Goal: Task Accomplishment & Management: Complete application form

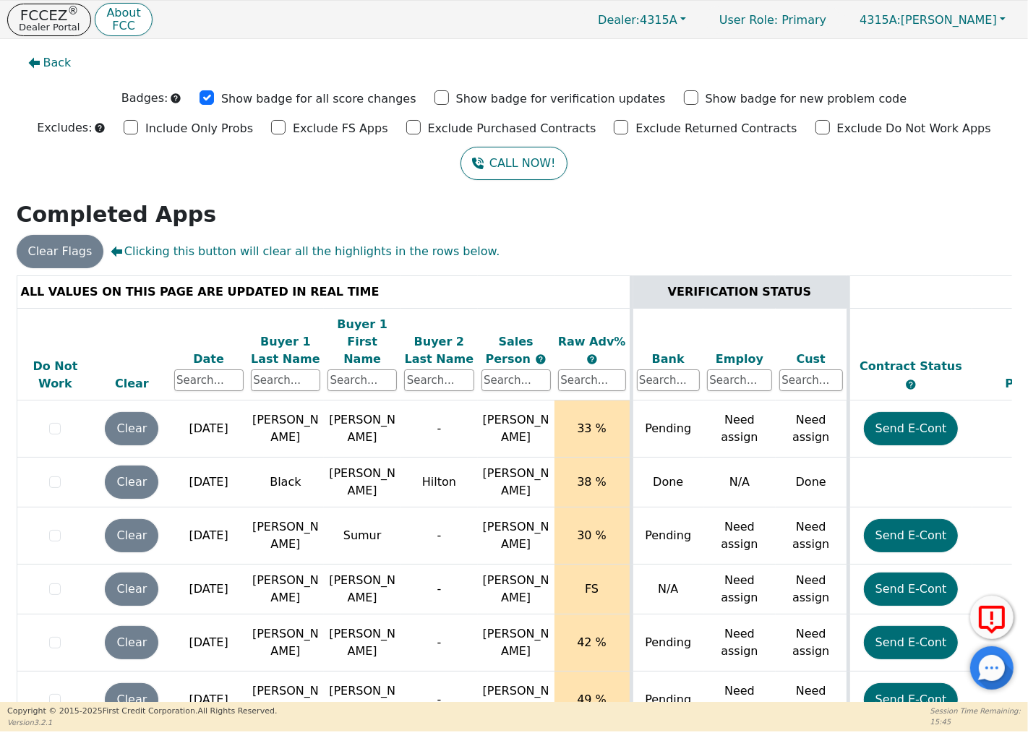
scroll to position [911, 0]
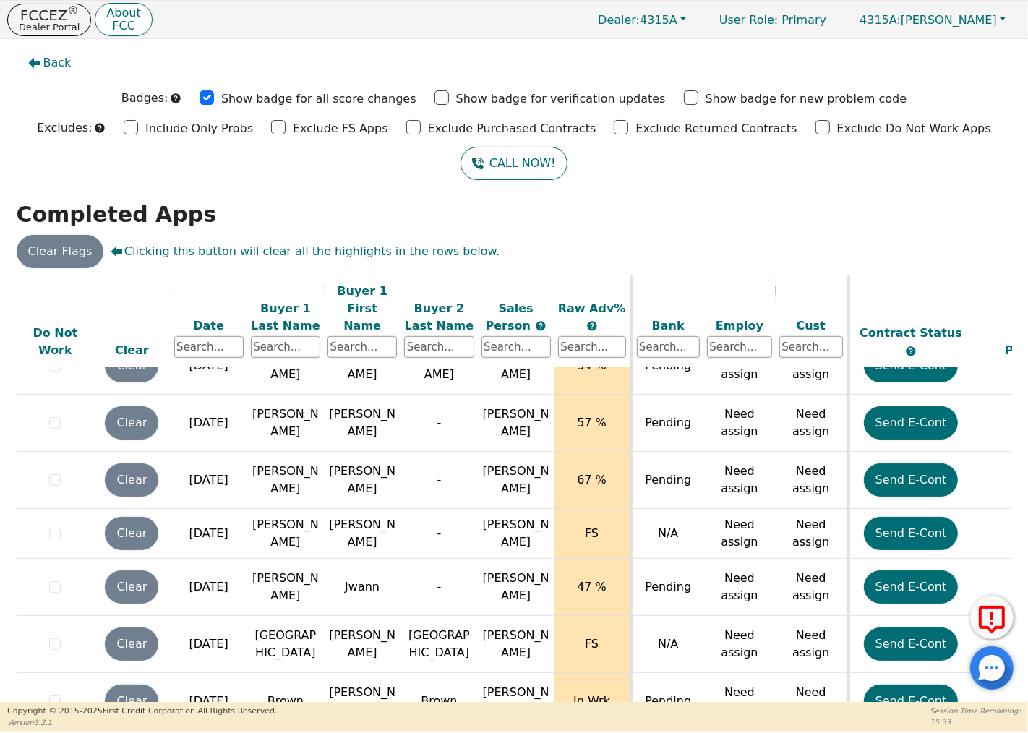
scroll to position [911, 0]
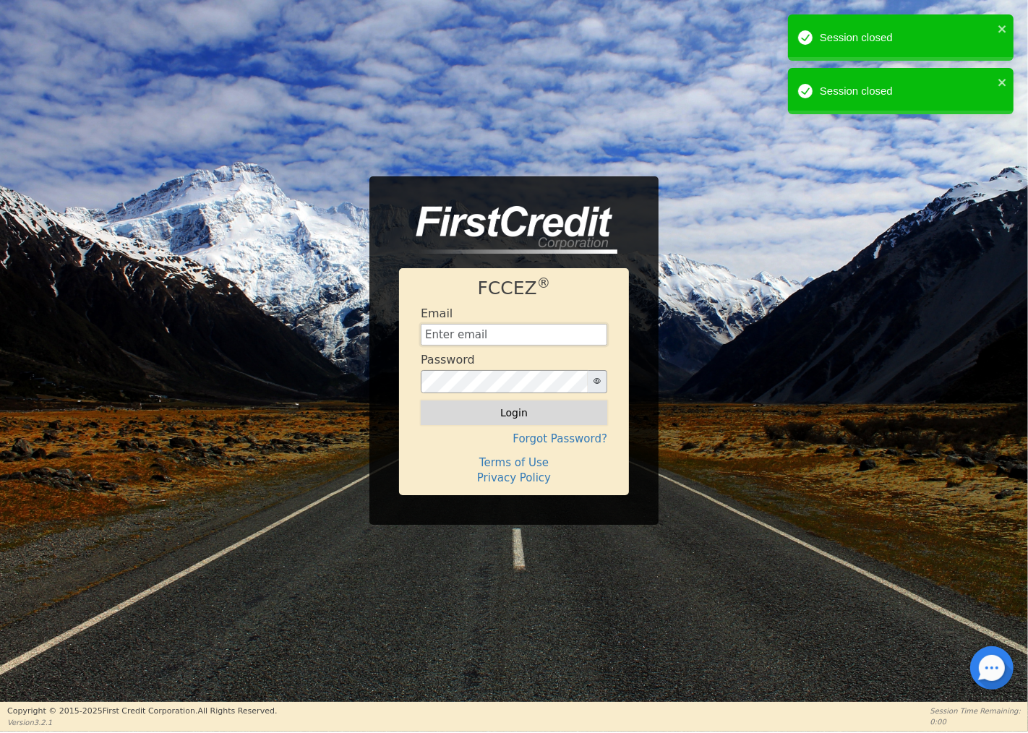
type input "[EMAIL_ADDRESS][DOMAIN_NAME]"
click at [513, 405] on button "Login" at bounding box center [514, 412] width 186 height 25
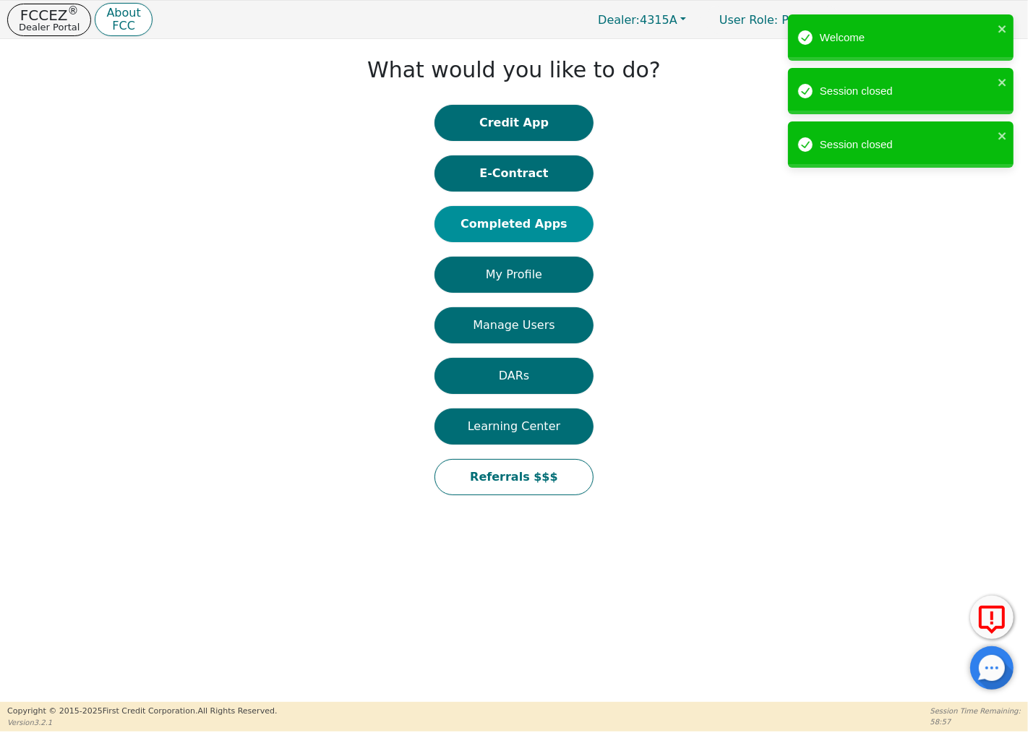
click at [517, 223] on button "Completed Apps" at bounding box center [513, 224] width 159 height 36
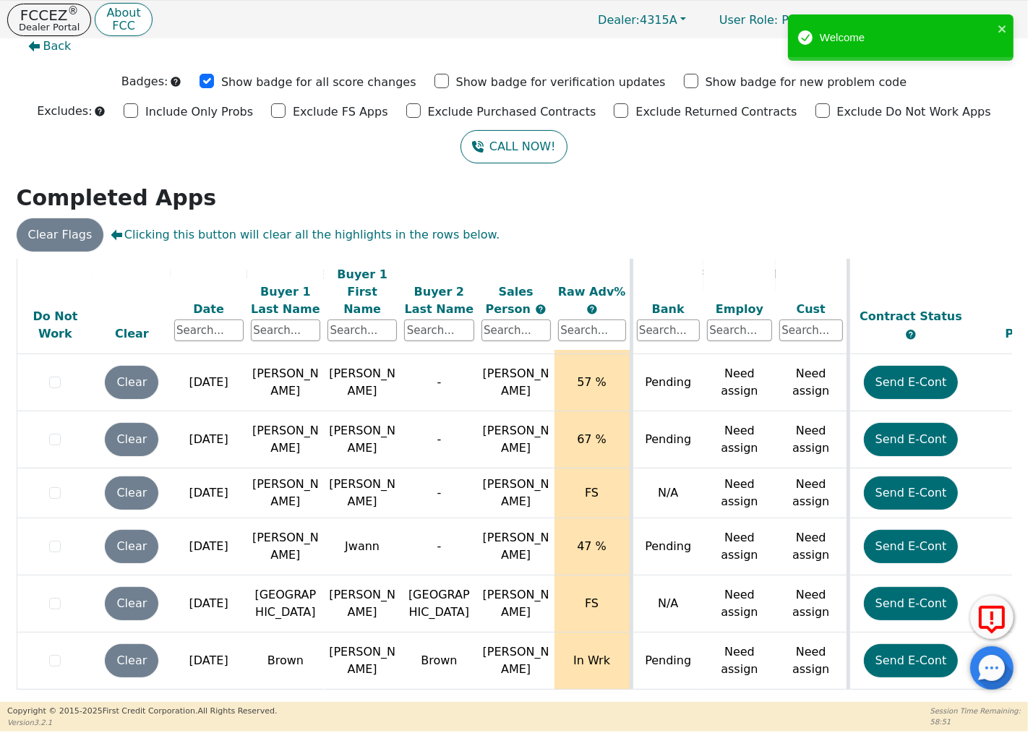
scroll to position [911, 0]
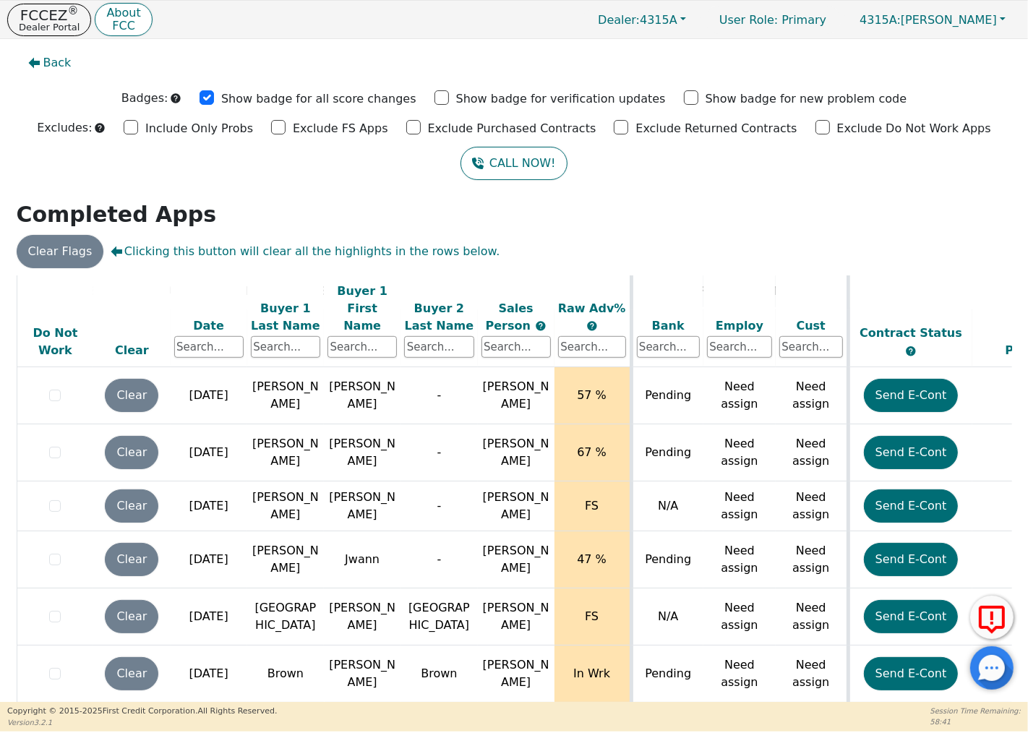
scroll to position [18, 0]
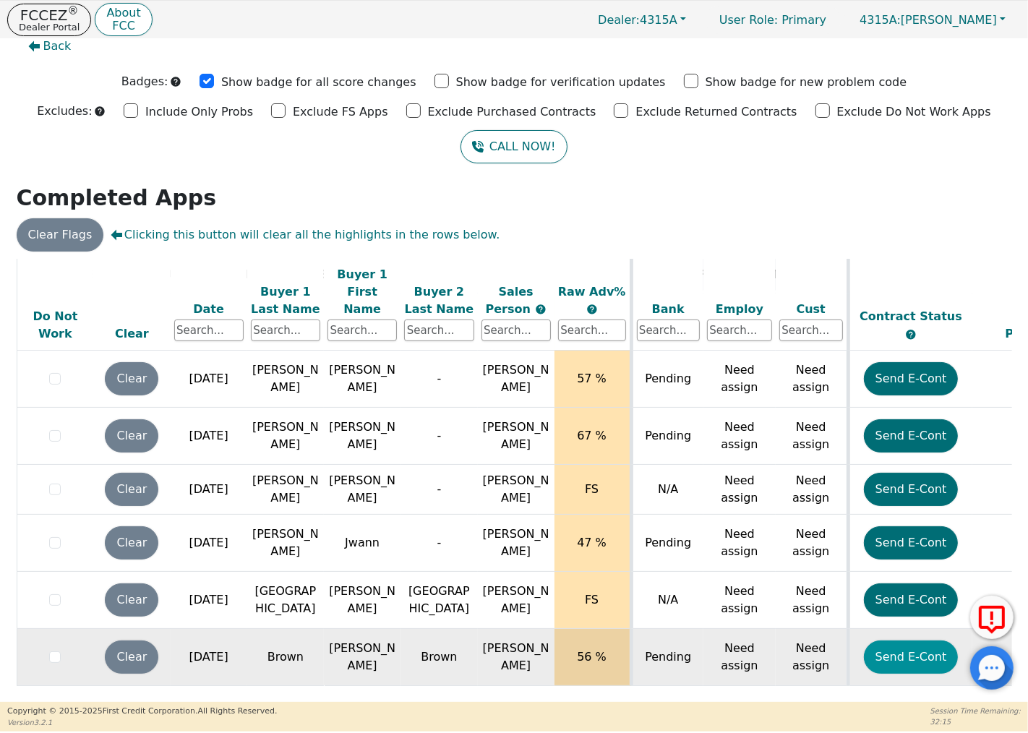
click at [890, 640] on button "Send E-Cont" at bounding box center [911, 656] width 95 height 33
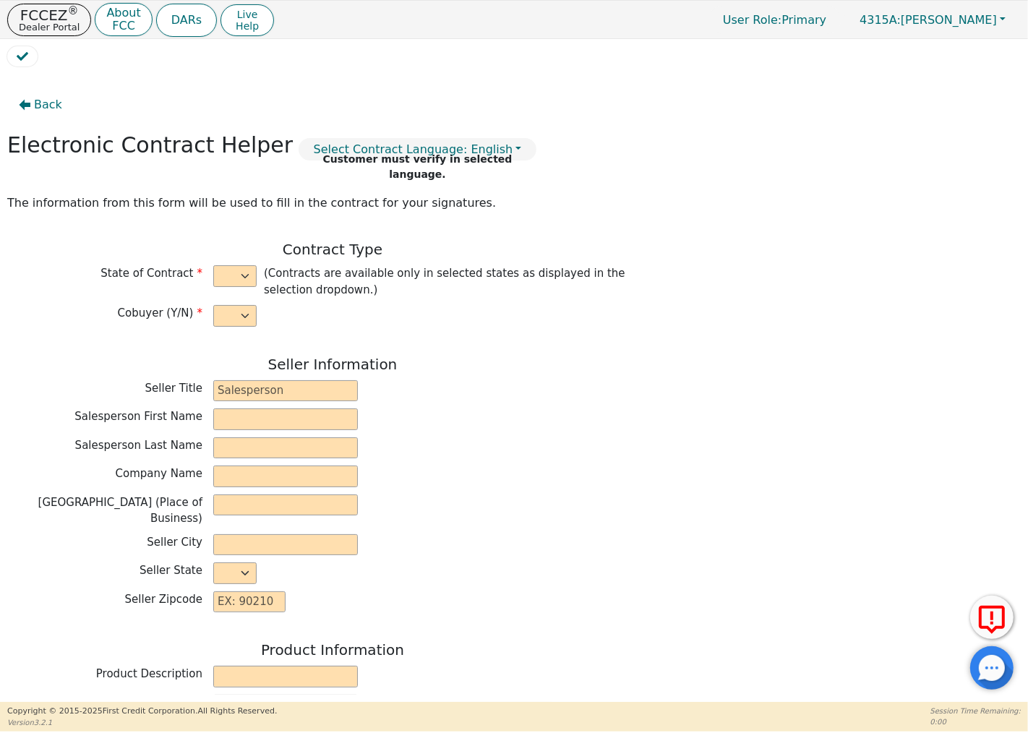
select select "y"
type input "Owner"
type input "[PERSON_NAME]"
type input "GREEN SOLUTIONS TPS INC"
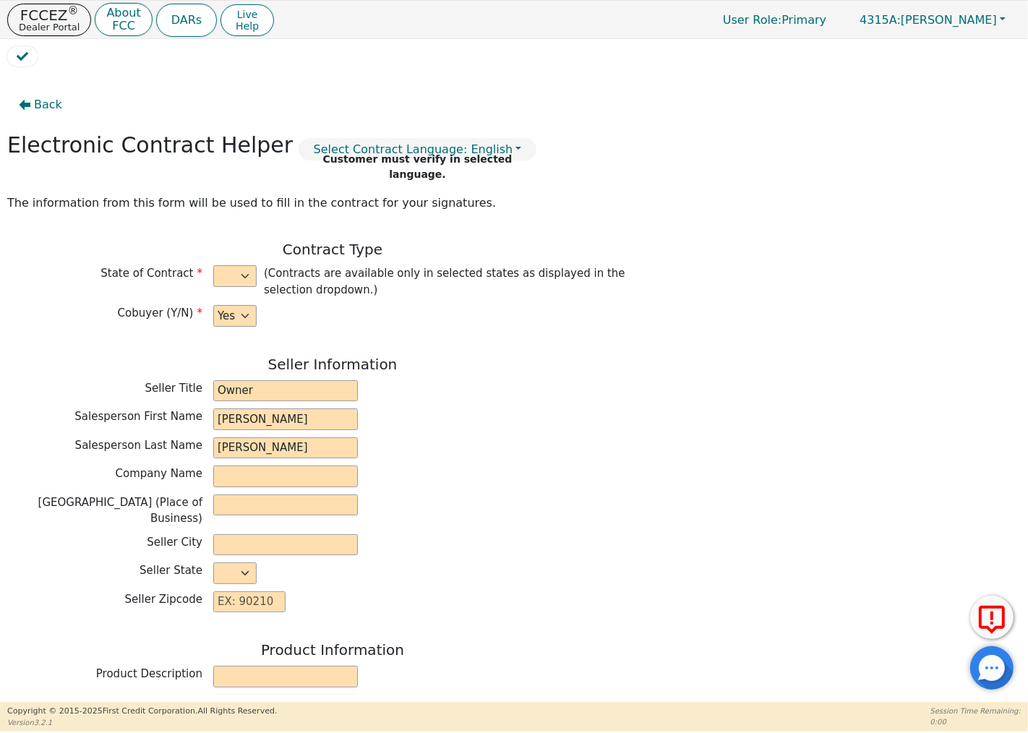
type input "[STREET_ADDRESS][PERSON_NAME]"
type input "COLUMBIA"
select select "SC"
type input "29212"
type input "[PERSON_NAME]"
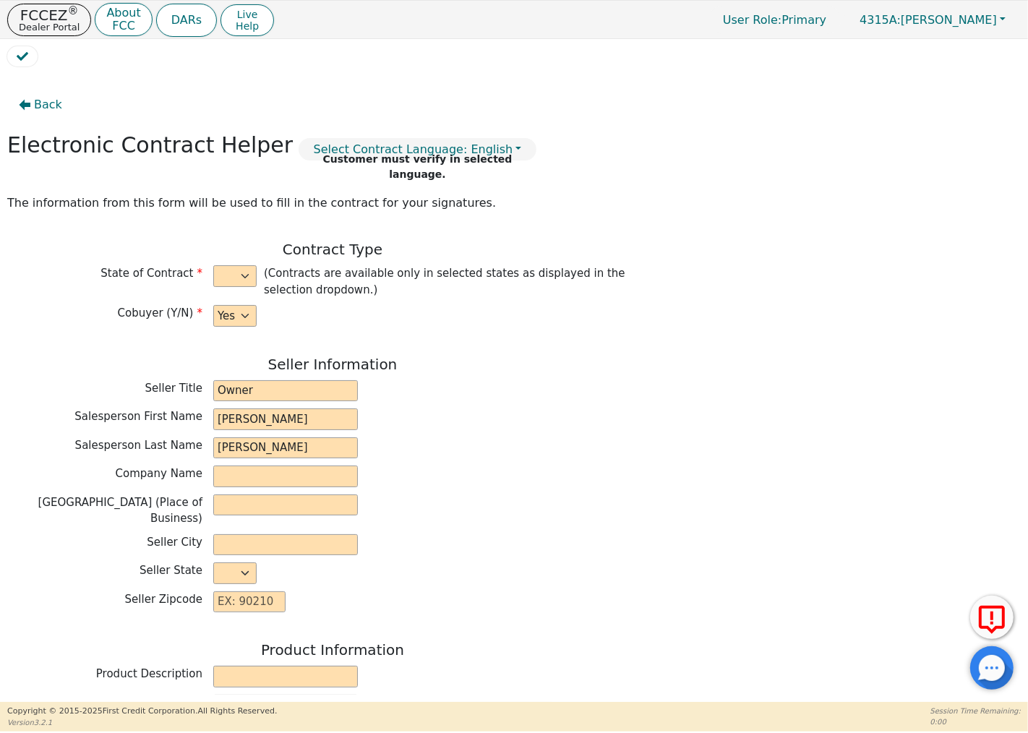
type input "Brown"
type input "[EMAIL_ADDRESS][DOMAIN_NAME]"
type input "[PERSON_NAME]"
type input "Brown"
type input "[EMAIL_ADDRESS][DOMAIN_NAME]"
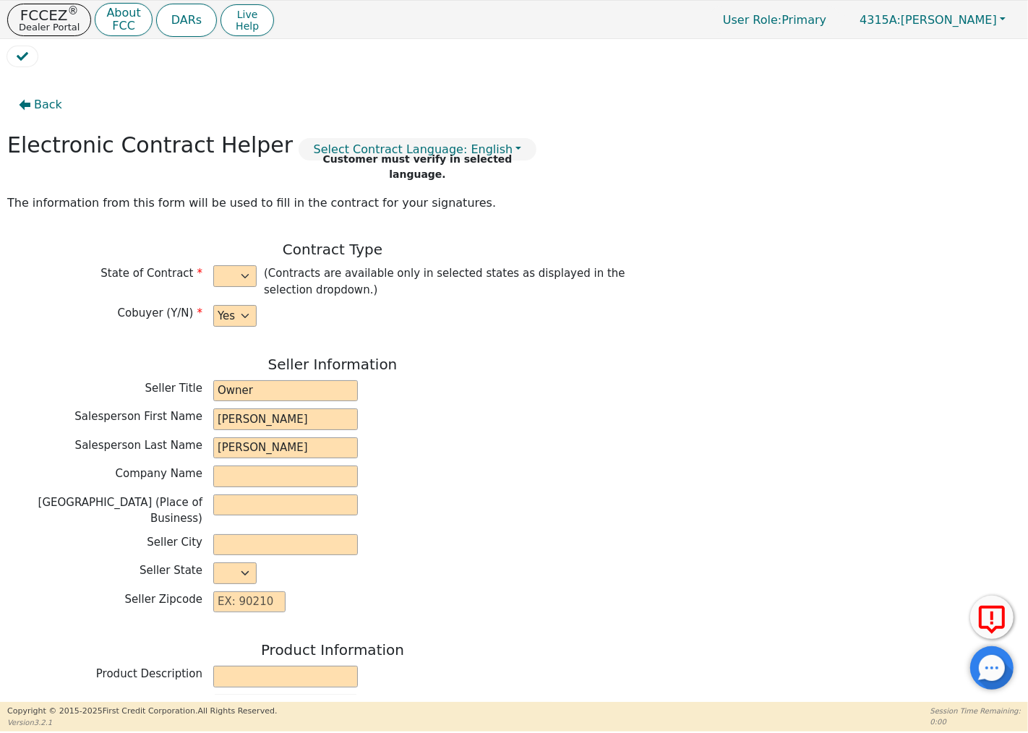
type input "[STREET_ADDRESS][PERSON_NAME]"
type input "[GEOGRAPHIC_DATA]"
select select "SC"
type input "29501"
type input "[DATE]"
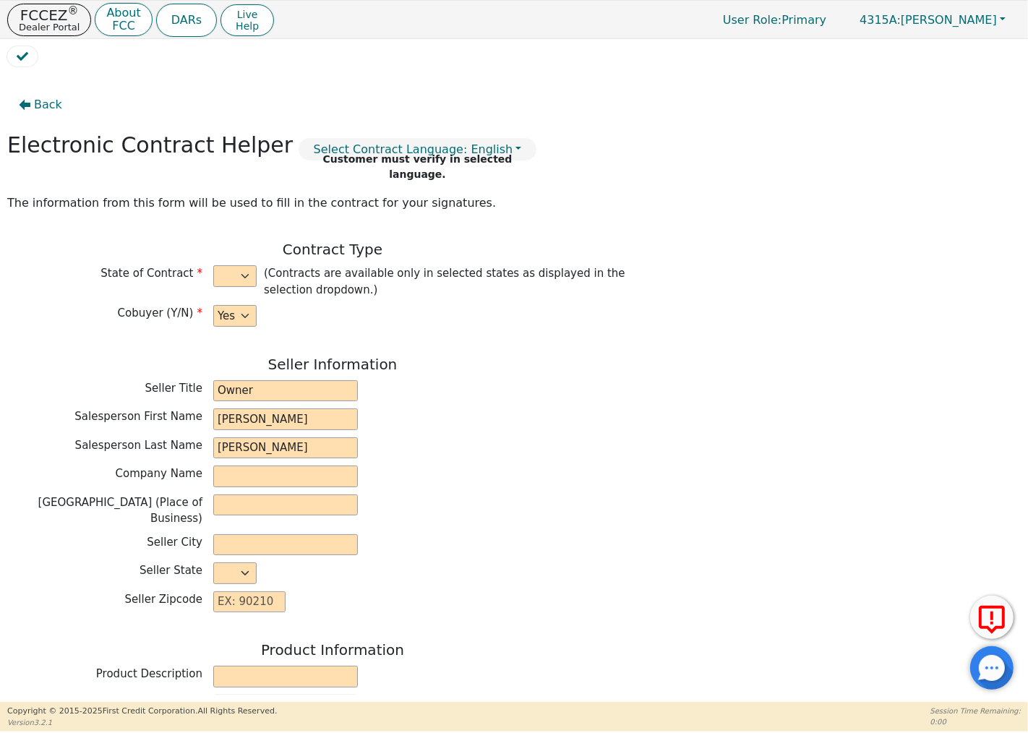
type input "13.50"
type input "[DATE]"
type input "84"
type input "0"
type input "9200.00"
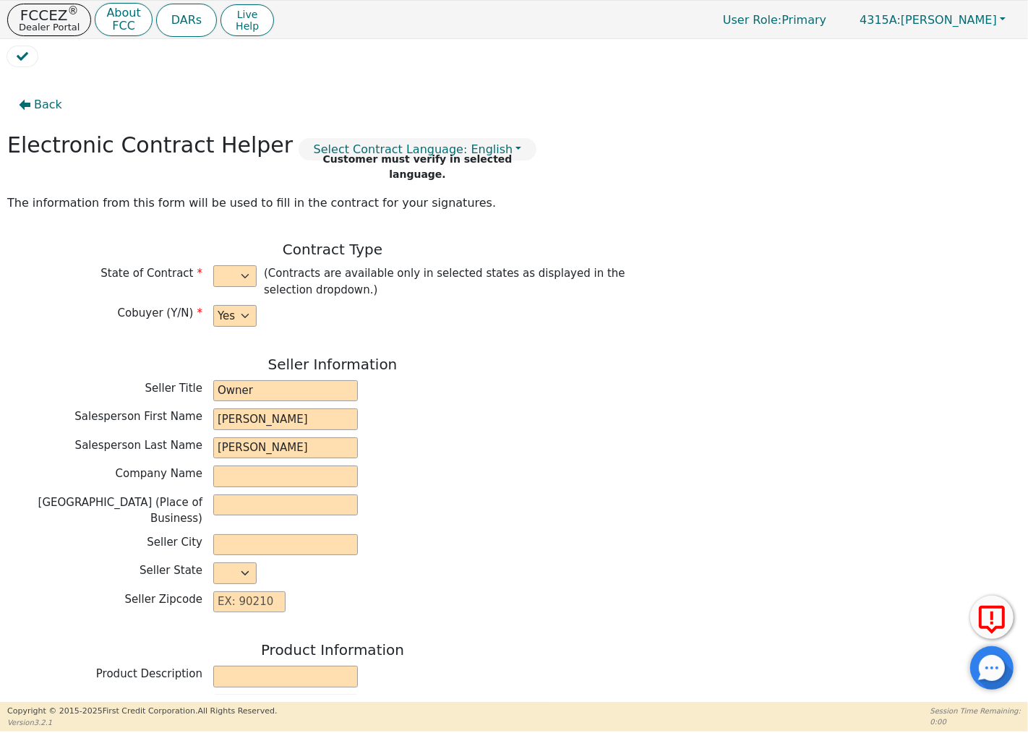
type input "0.00"
type input "9200.00"
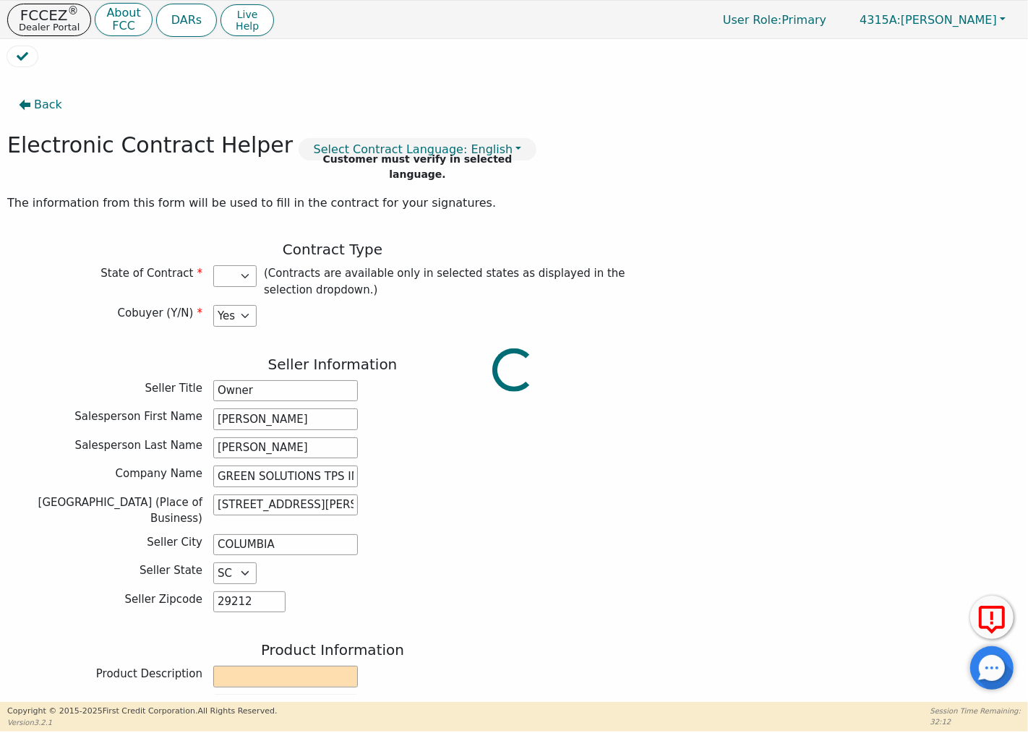
select select "SC"
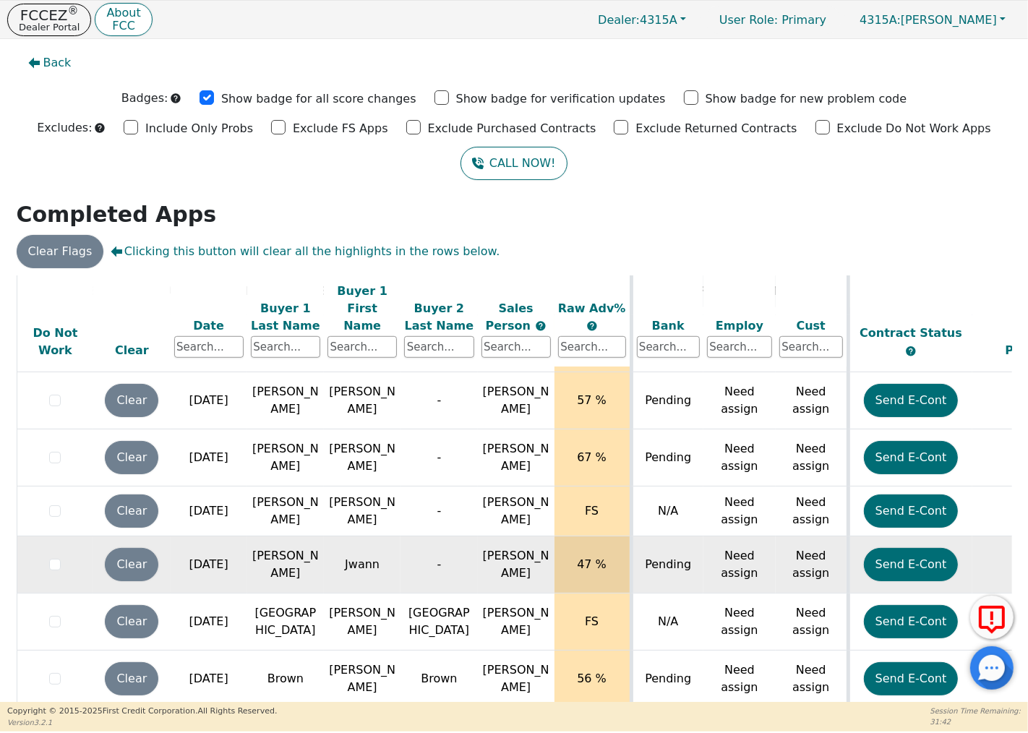
scroll to position [911, 0]
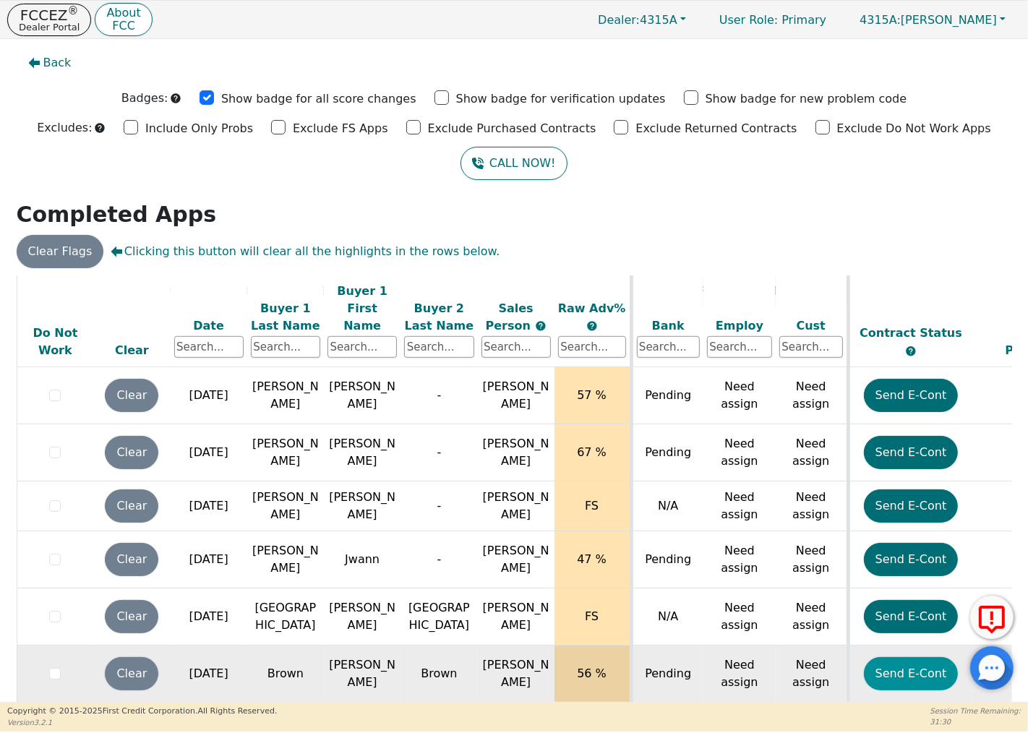
click at [901, 657] on button "Send E-Cont" at bounding box center [911, 673] width 95 height 33
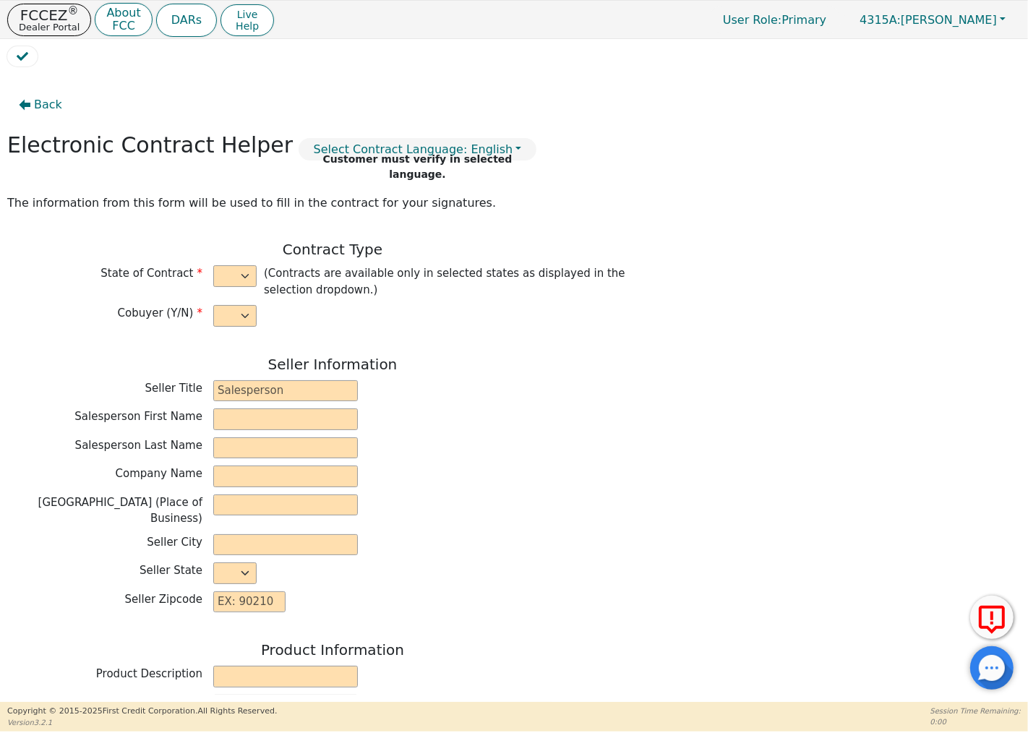
select select "y"
type input "Owner"
type input "[PERSON_NAME]"
type input "GREEN SOLUTIONS TPS INC"
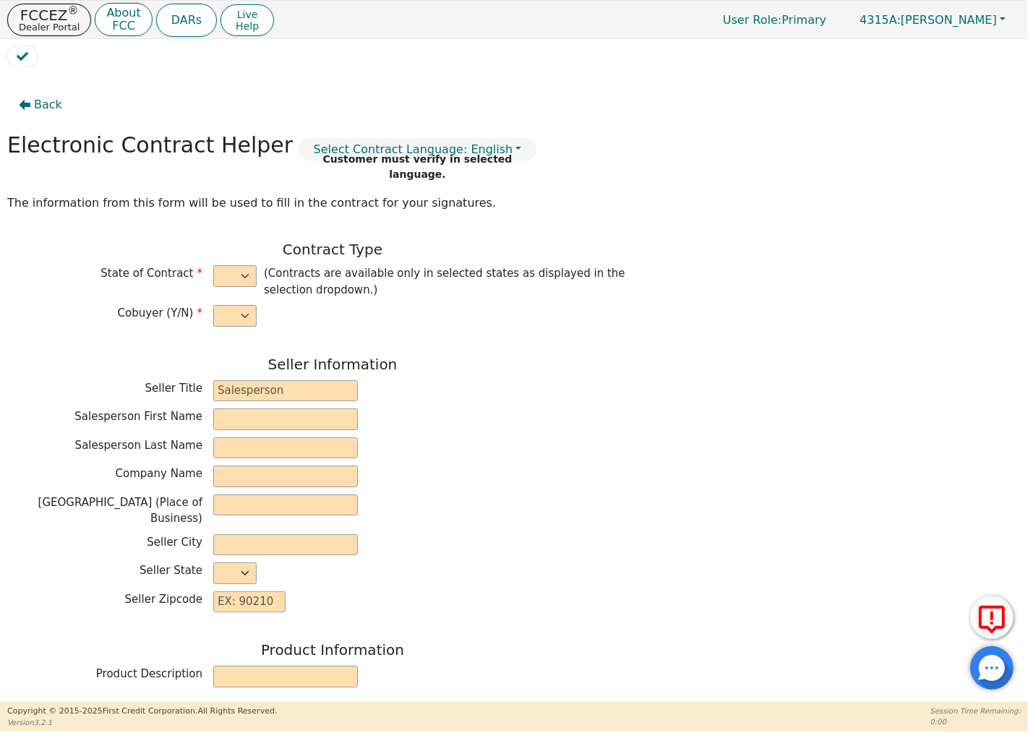
type input "[STREET_ADDRESS][PERSON_NAME]"
type input "COLUMBIA"
select select "SC"
type input "29212"
type input "[PERSON_NAME]"
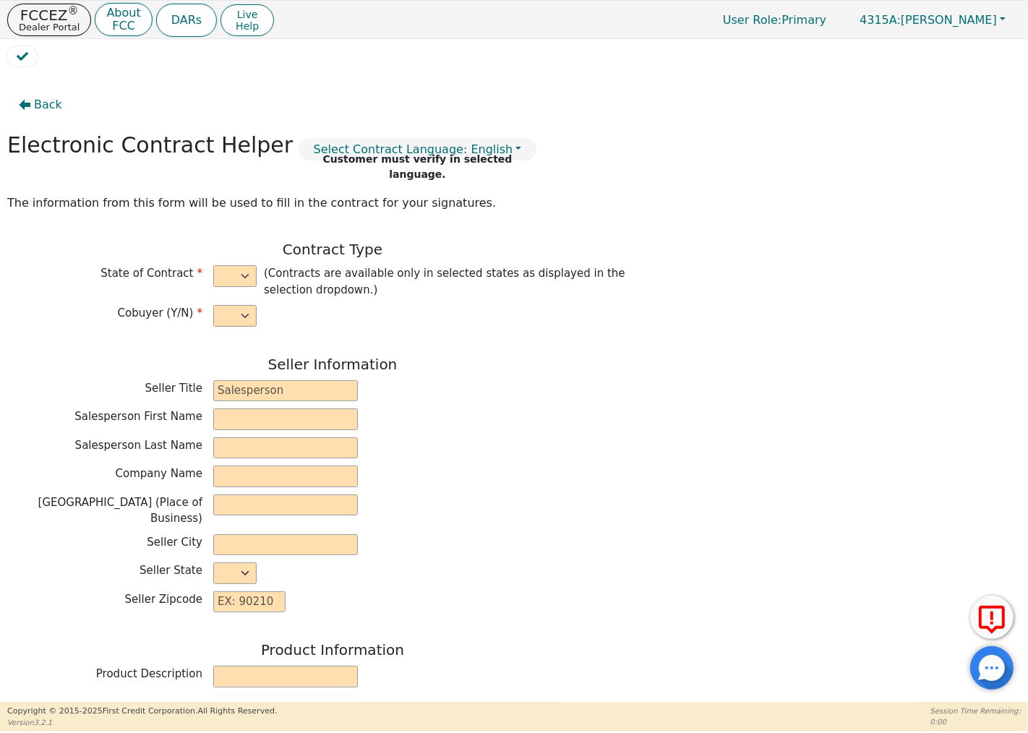
type input "Brown"
type input "[EMAIL_ADDRESS][DOMAIN_NAME]"
type input "[PERSON_NAME]"
type input "Brown"
type input "[EMAIL_ADDRESS][DOMAIN_NAME]"
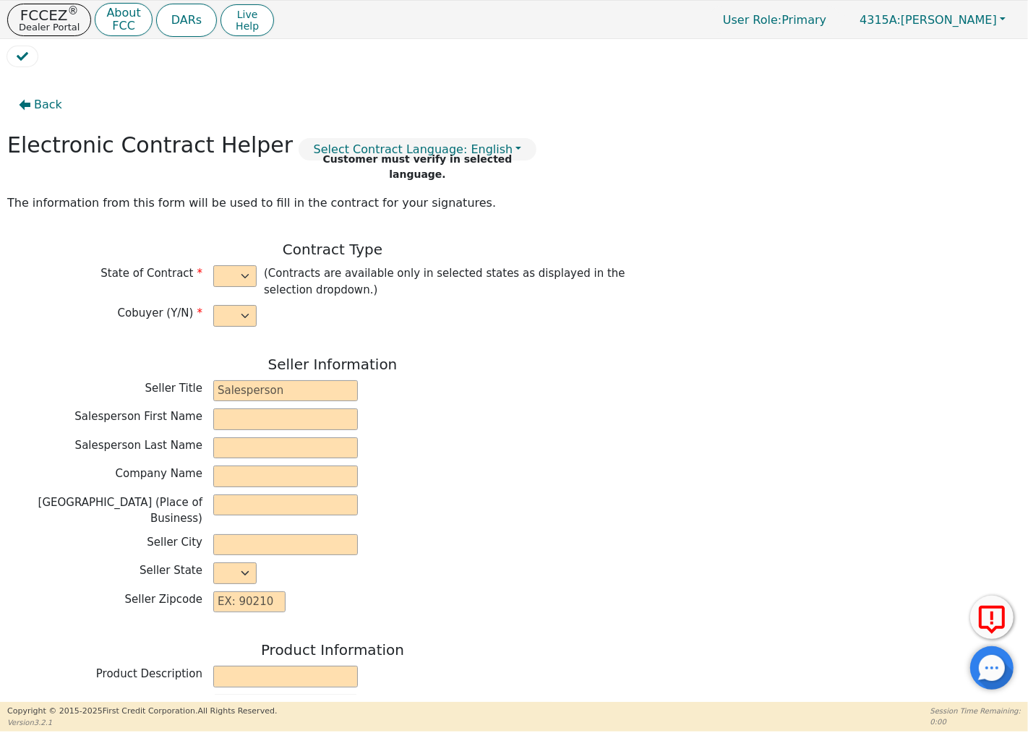
type input "[STREET_ADDRESS][PERSON_NAME]"
type input "[GEOGRAPHIC_DATA]"
select select "SC"
type input "29501"
type input "[DATE]"
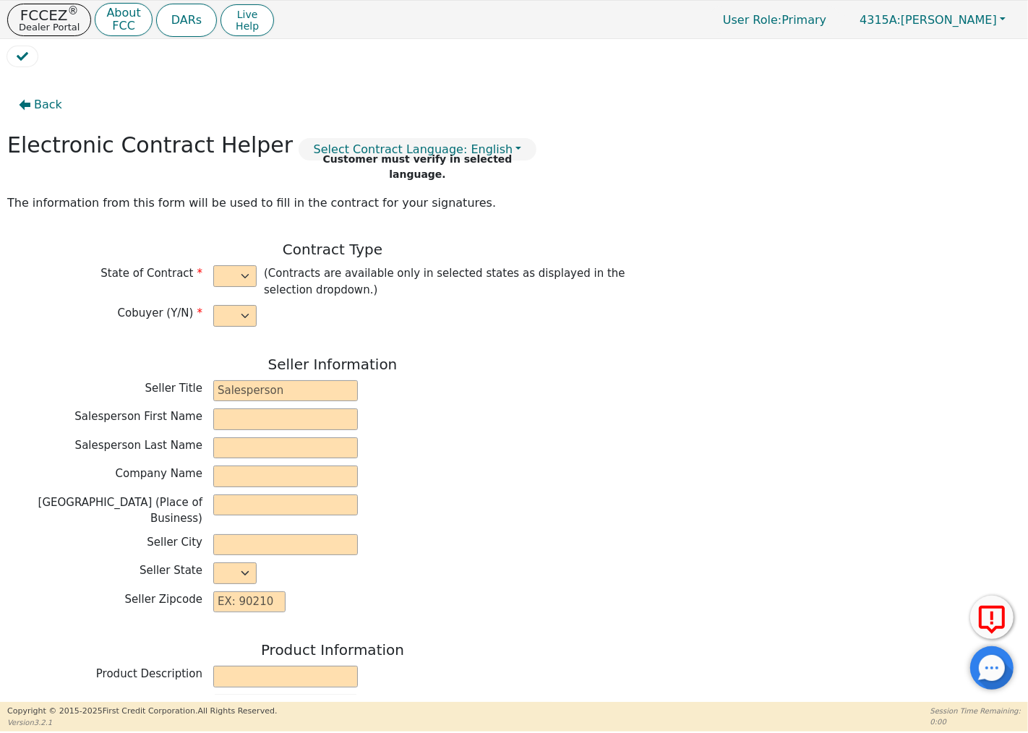
type input "13.50"
type input "[DATE]"
type input "84"
type input "0"
type input "9200.00"
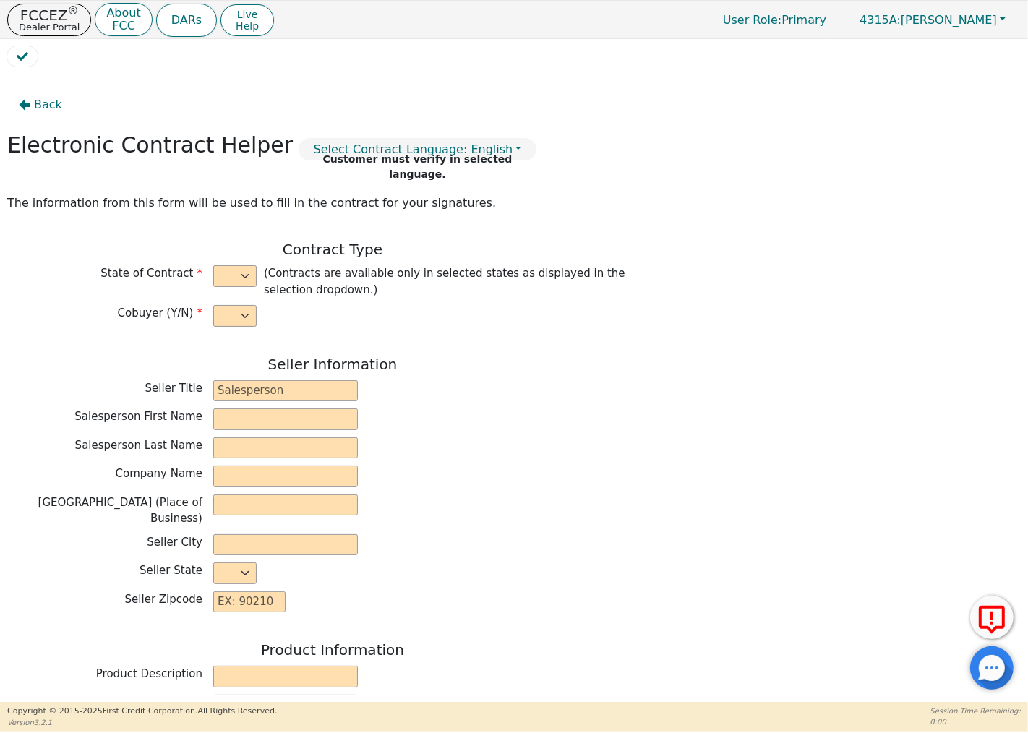
type input "0.00"
type input "9200.00"
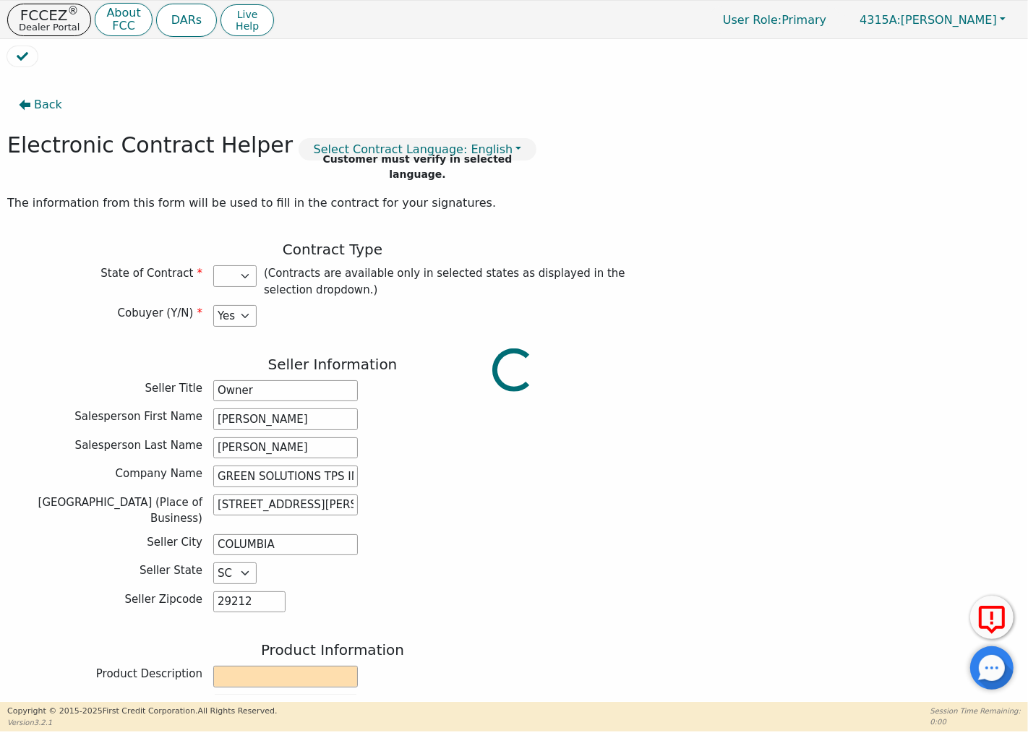
select select "SC"
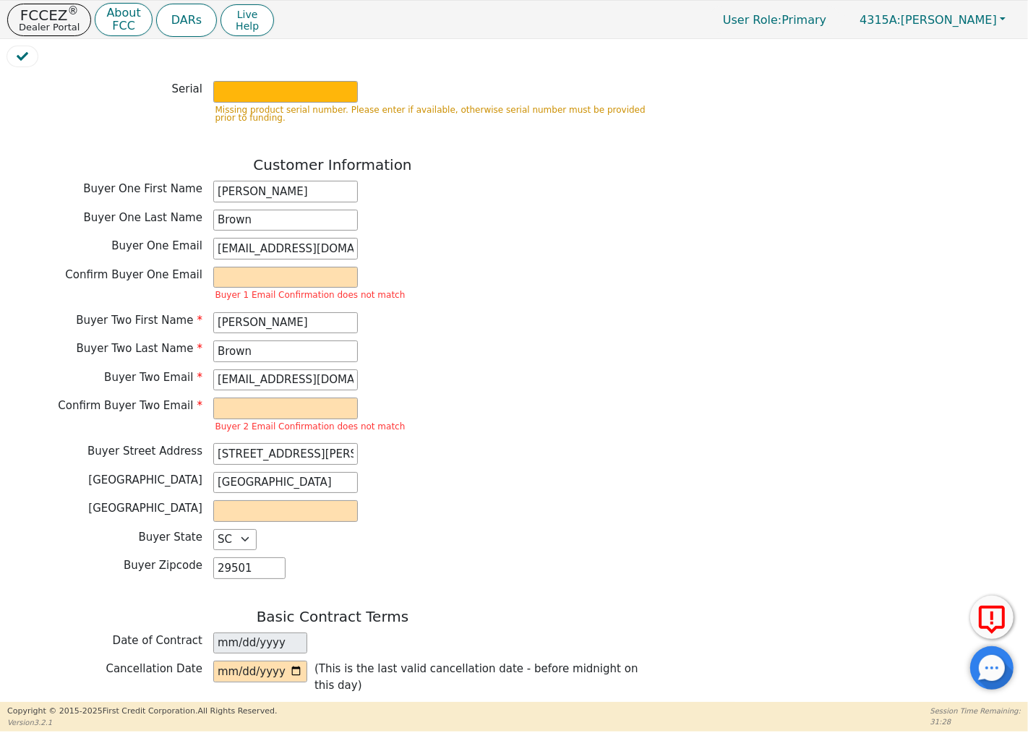
scroll to position [963, 0]
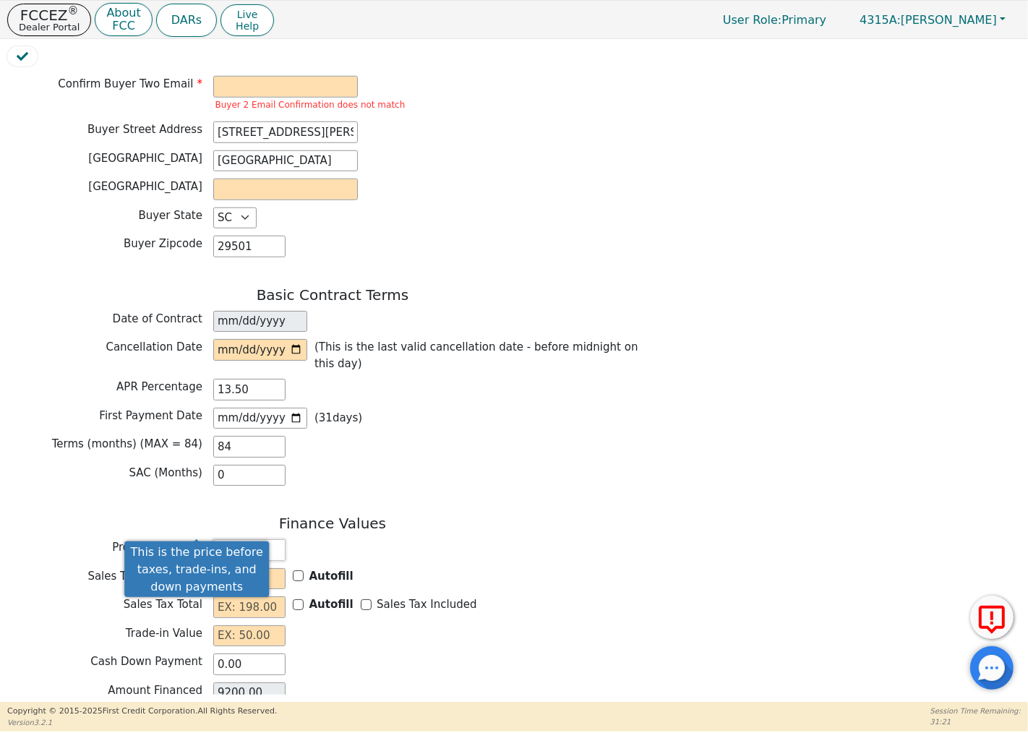
drag, startPoint x: 259, startPoint y: 533, endPoint x: 197, endPoint y: 525, distance: 61.9
click at [197, 539] on div "Property Price 9200.00" at bounding box center [332, 550] width 650 height 22
type input "8"
type input "8.00"
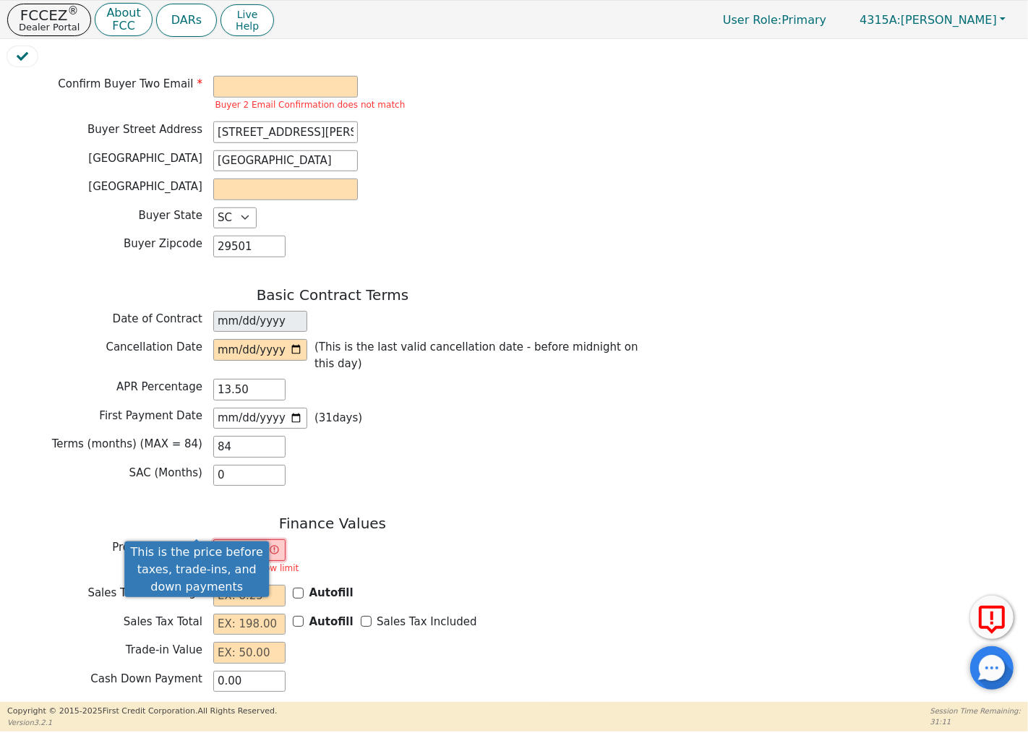
type input "82"
type input "82.00"
type input "820"
type input "820.00"
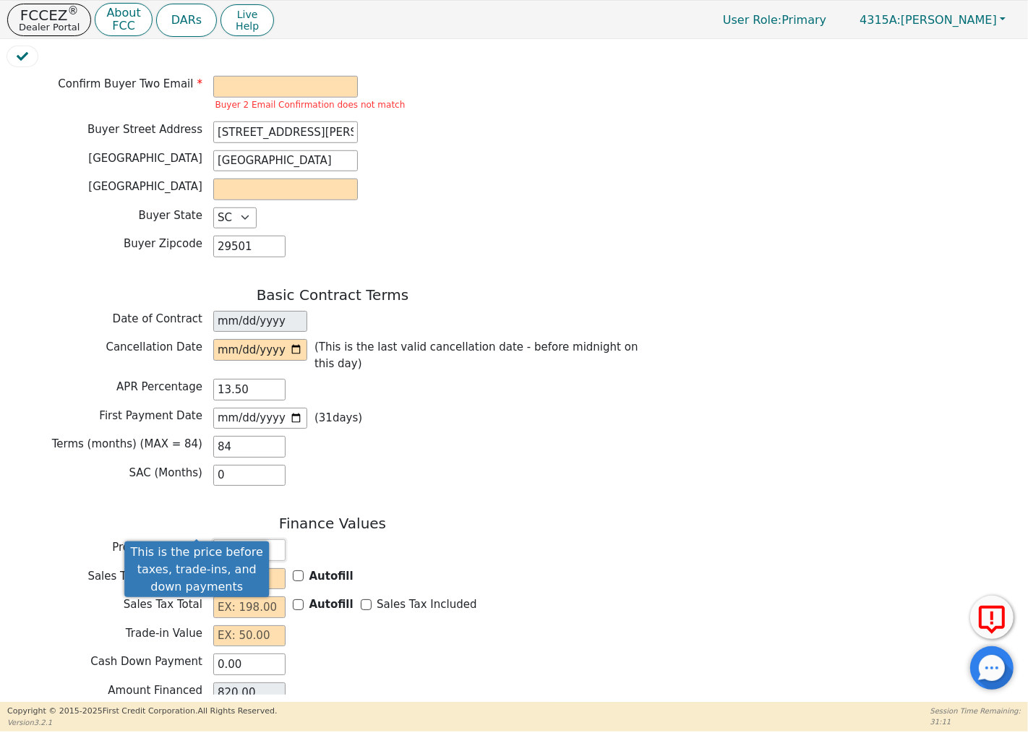
type input "8200"
type input "8200.00"
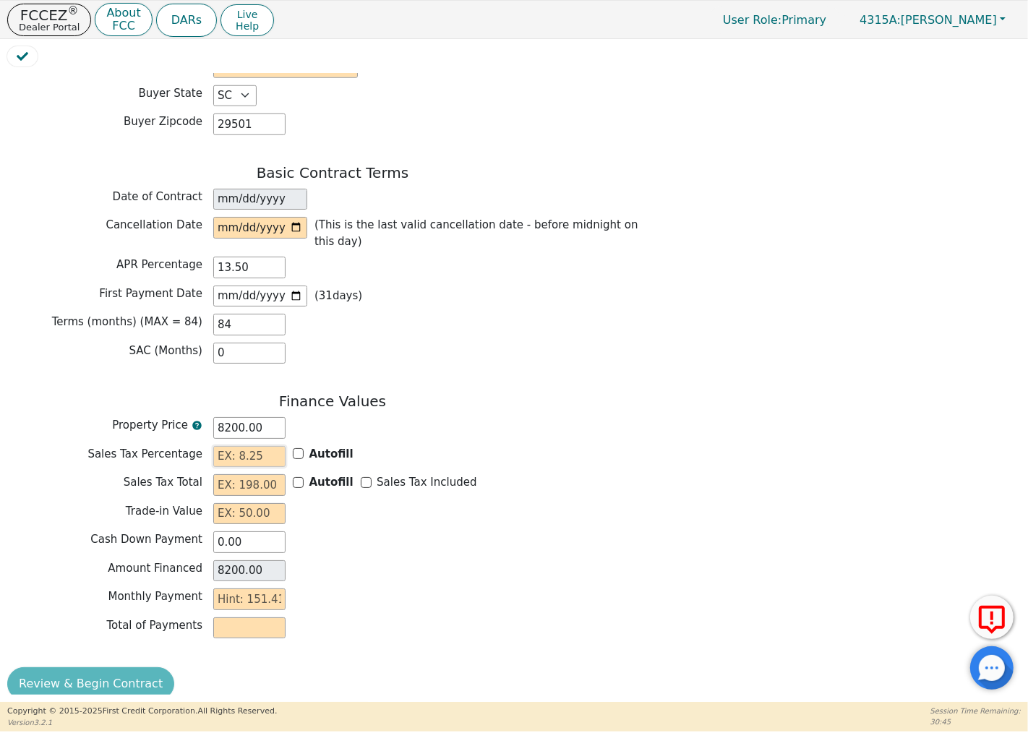
scroll to position [1086, 0]
drag, startPoint x: 264, startPoint y: 409, endPoint x: 186, endPoint y: 410, distance: 77.3
click at [186, 416] on div "Property Price 8200.00" at bounding box center [332, 427] width 650 height 22
type input "7"
type input "7.00"
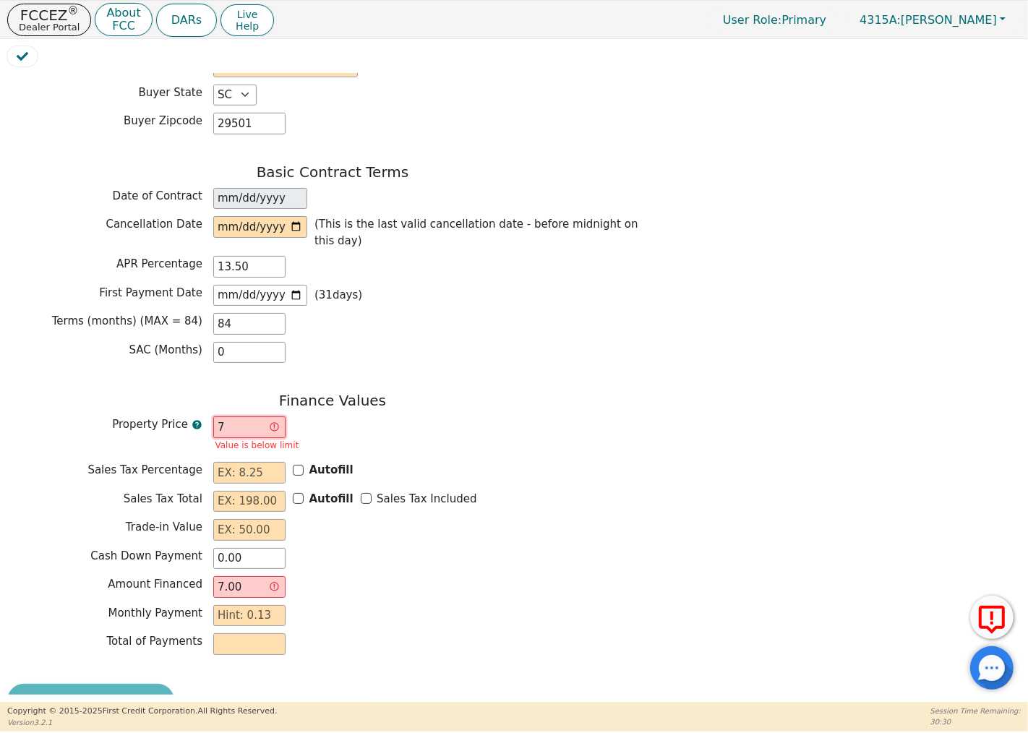
type input "70"
type input "70.00"
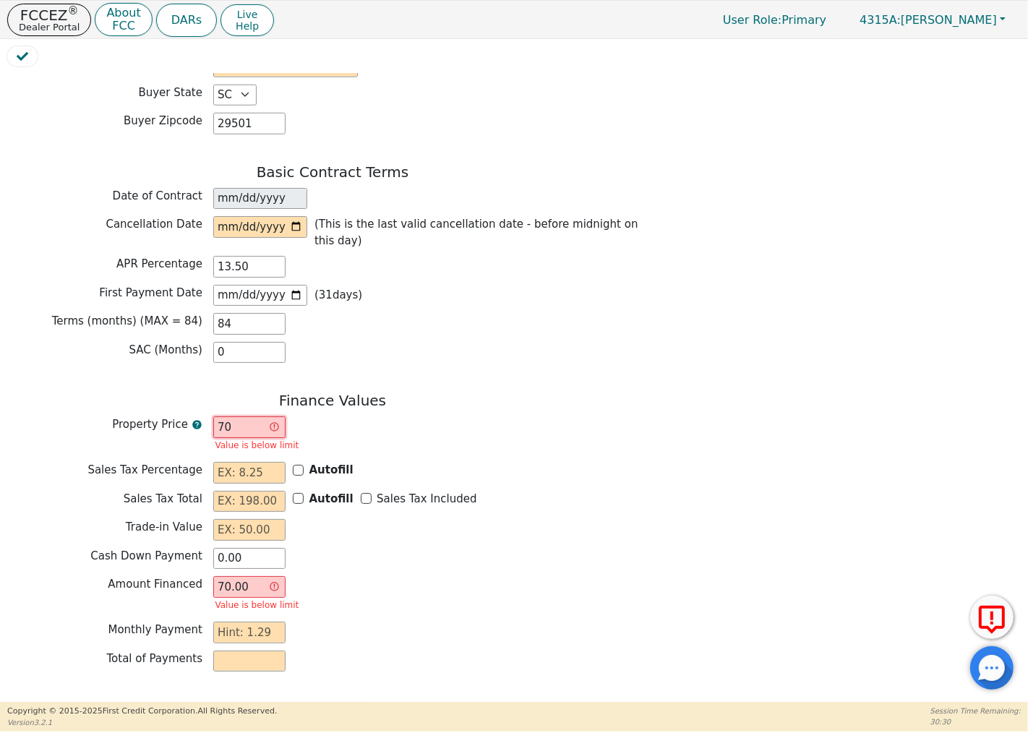
type input "700"
type input "700.00"
type input "7000"
type input "7000.00"
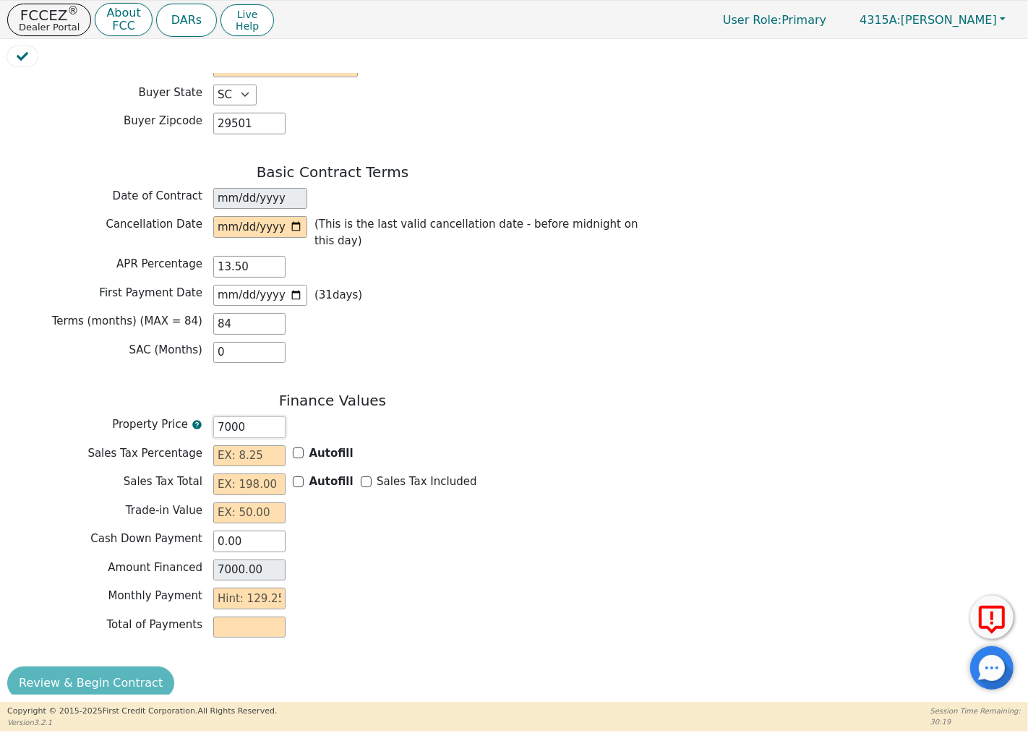
type input "700"
type input "700.00"
type input "70"
type input "70.00"
type input "7"
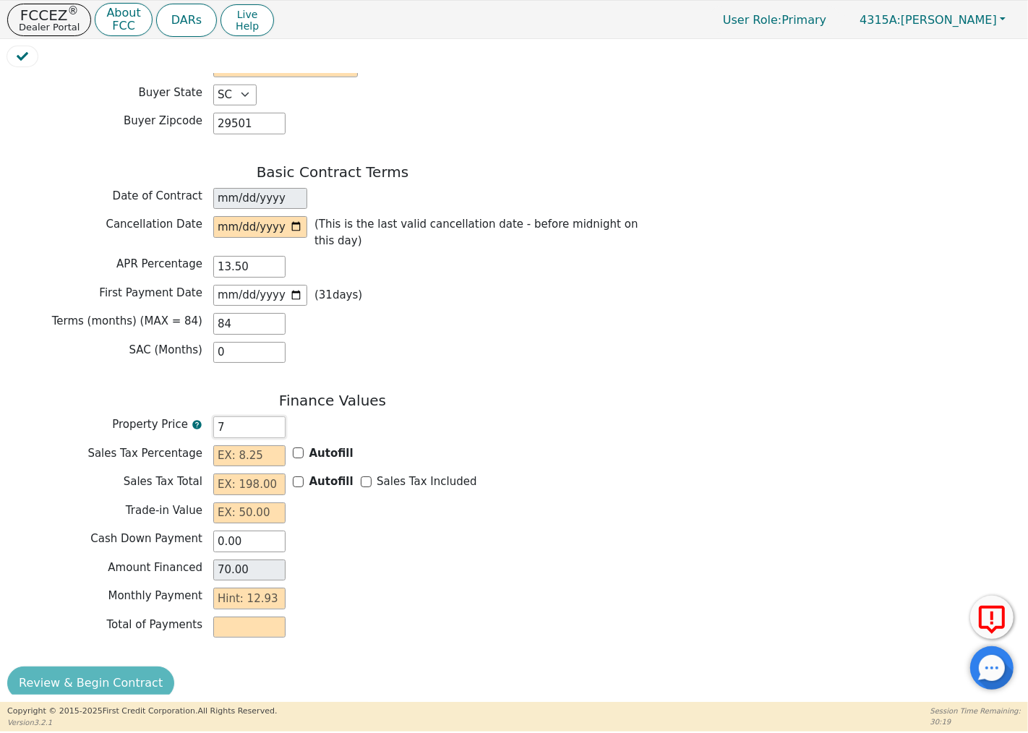
type input "7.00"
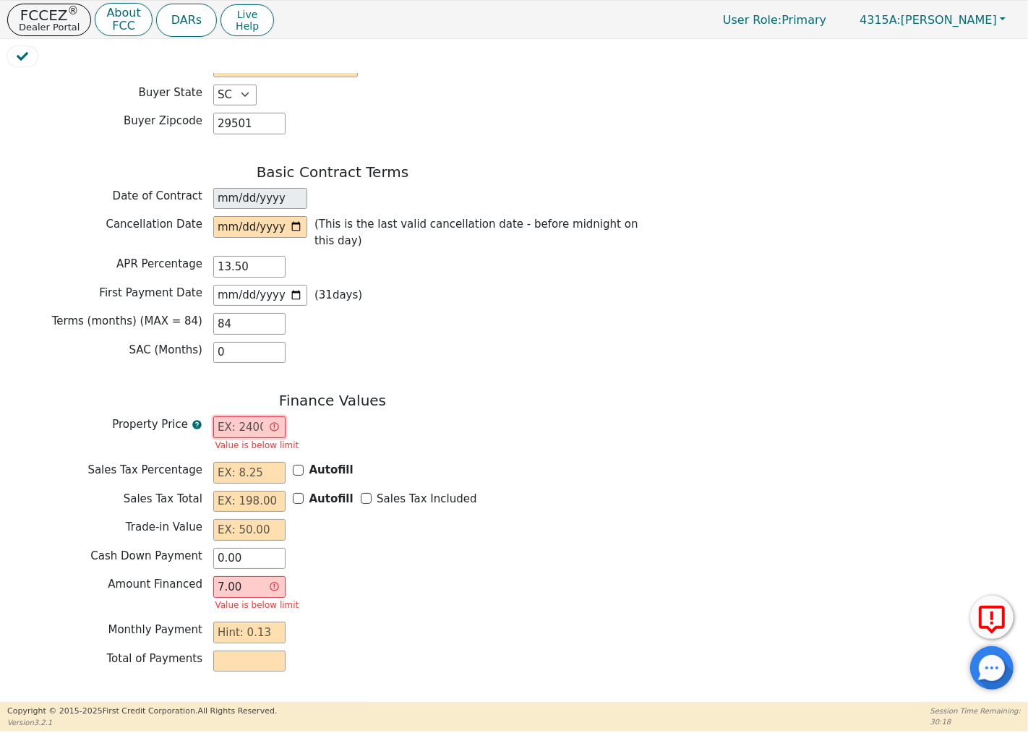
type input "0.00"
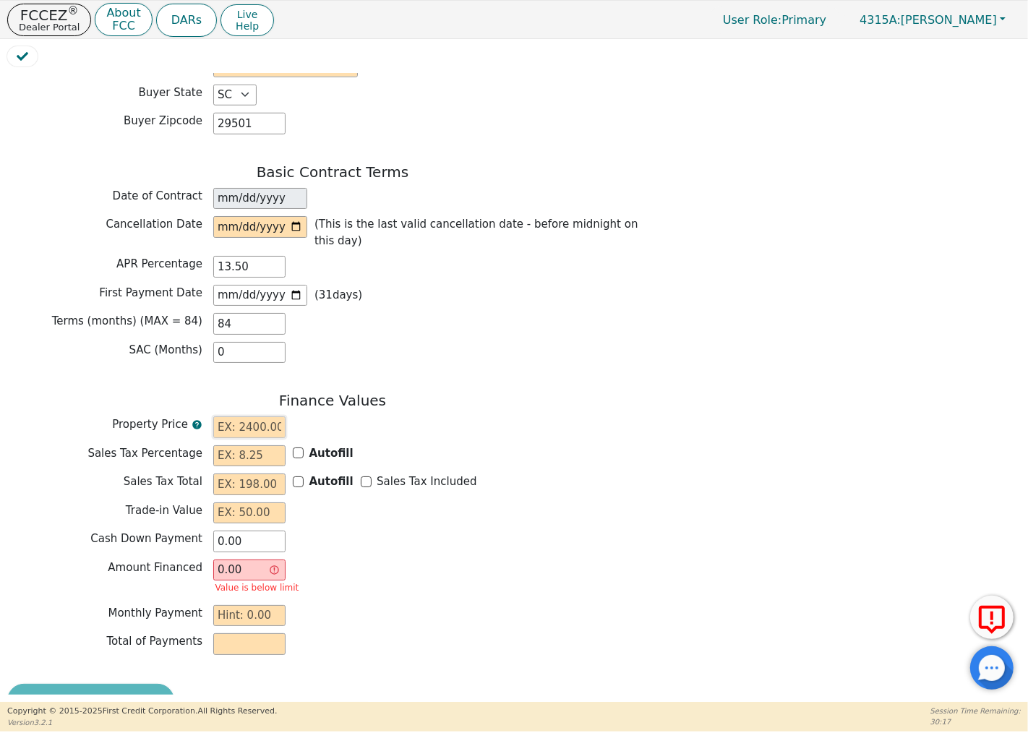
type input "6"
type input "6.00"
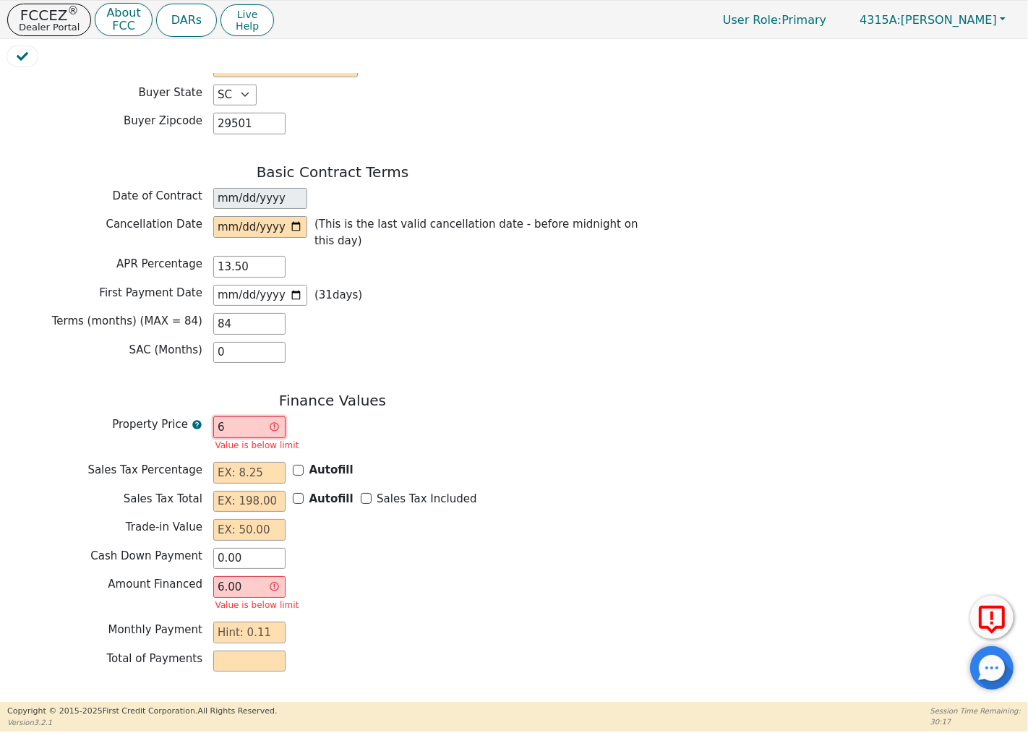
type input "60"
type input "60.00"
type input "600"
type input "600.00"
type input "6000"
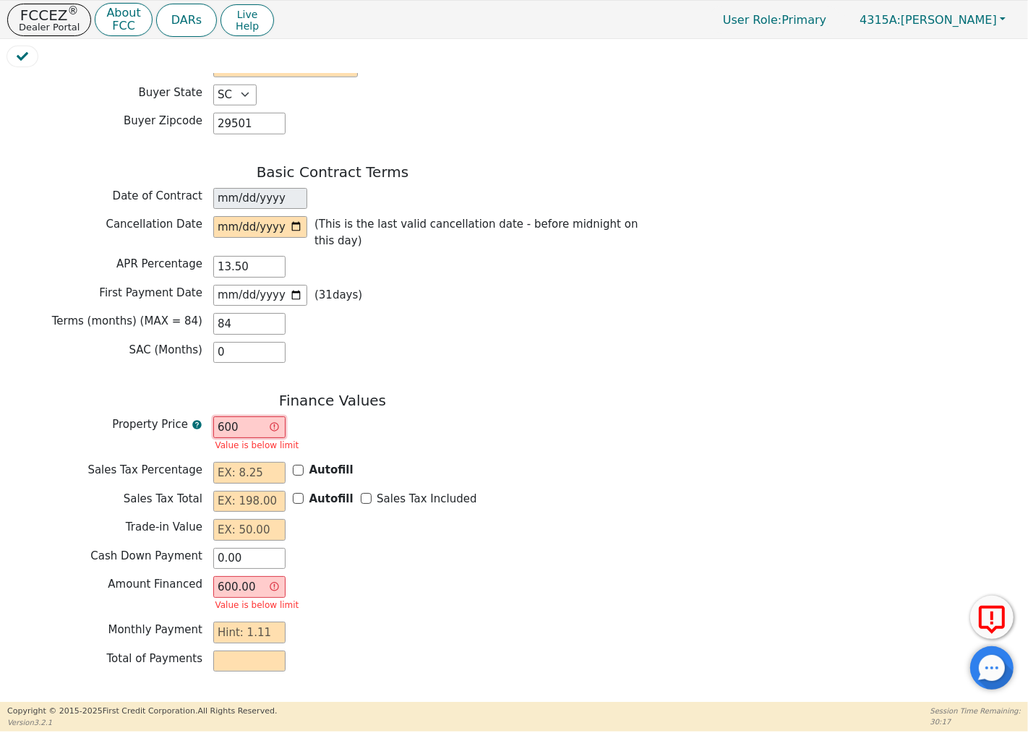
type input "6000.00"
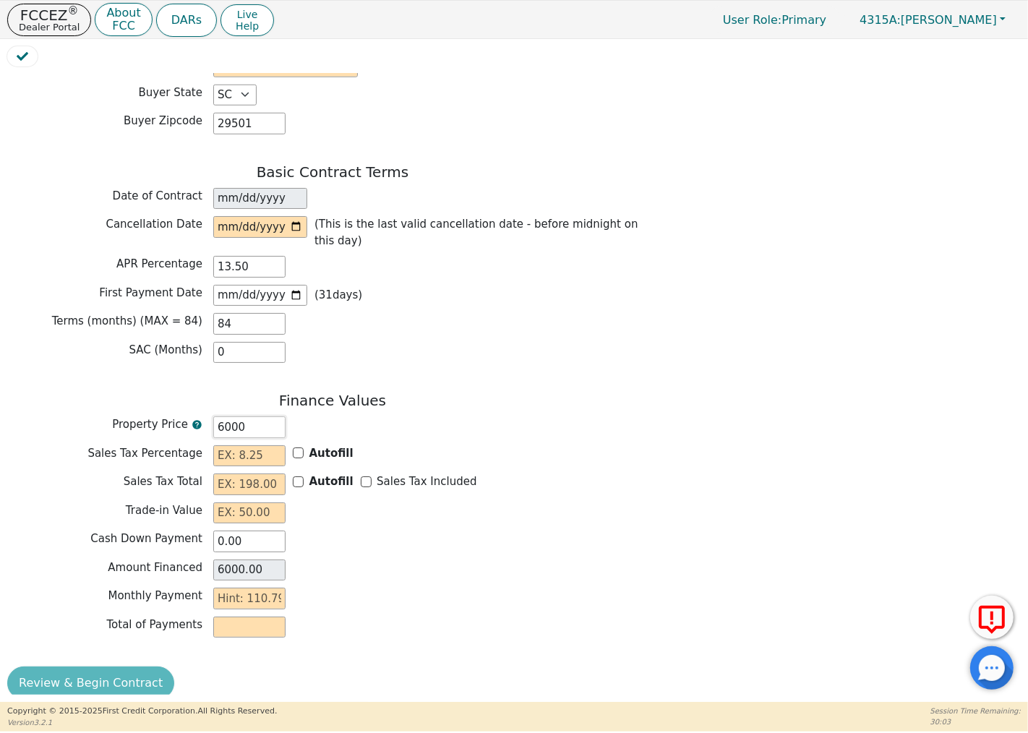
type input "600"
type input "600.00"
type input "60"
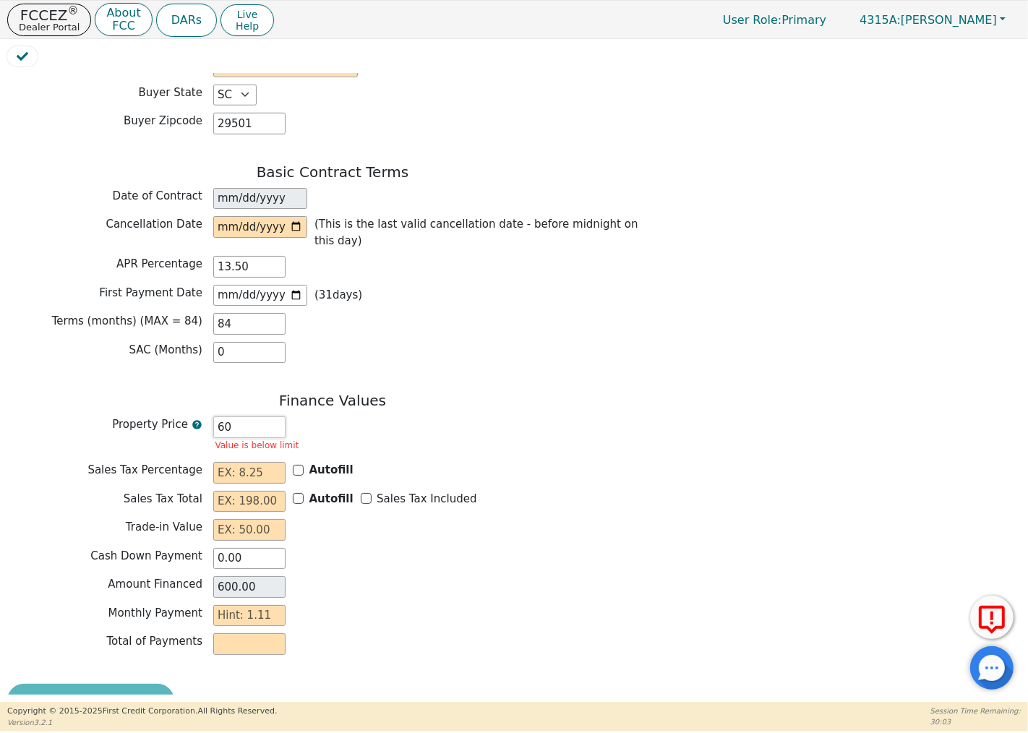
type input "60.00"
type input "6"
type input "6.00"
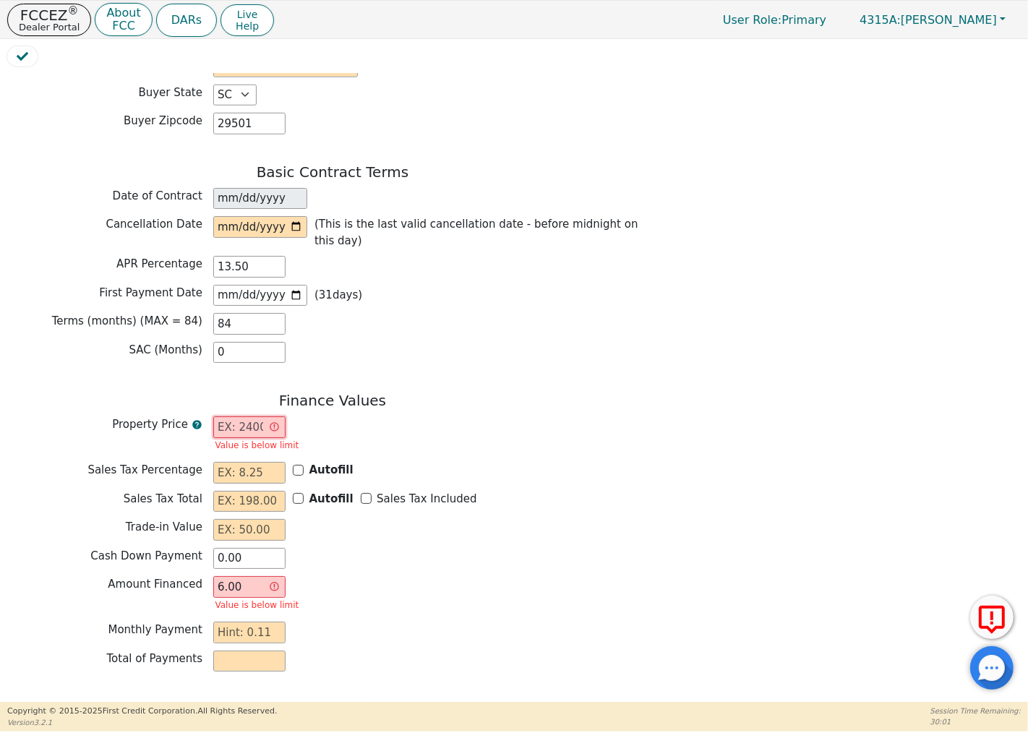
type input "0.00"
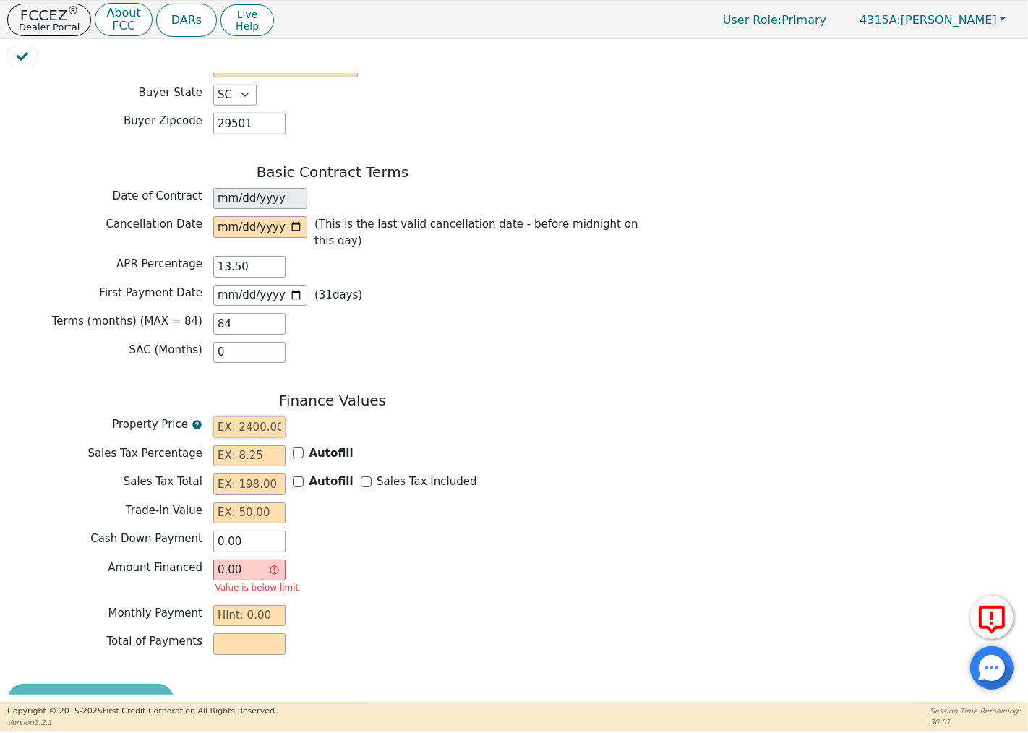
type input "5"
type input "5.00"
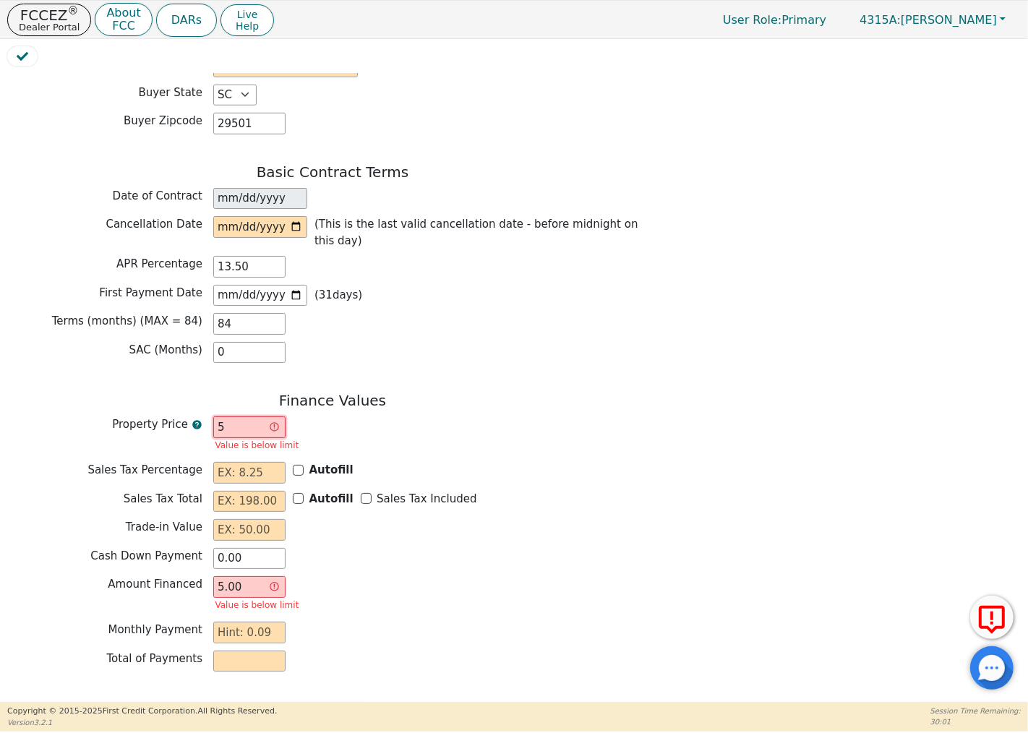
type input "54"
type input "54.00"
type input "540"
type input "540.00"
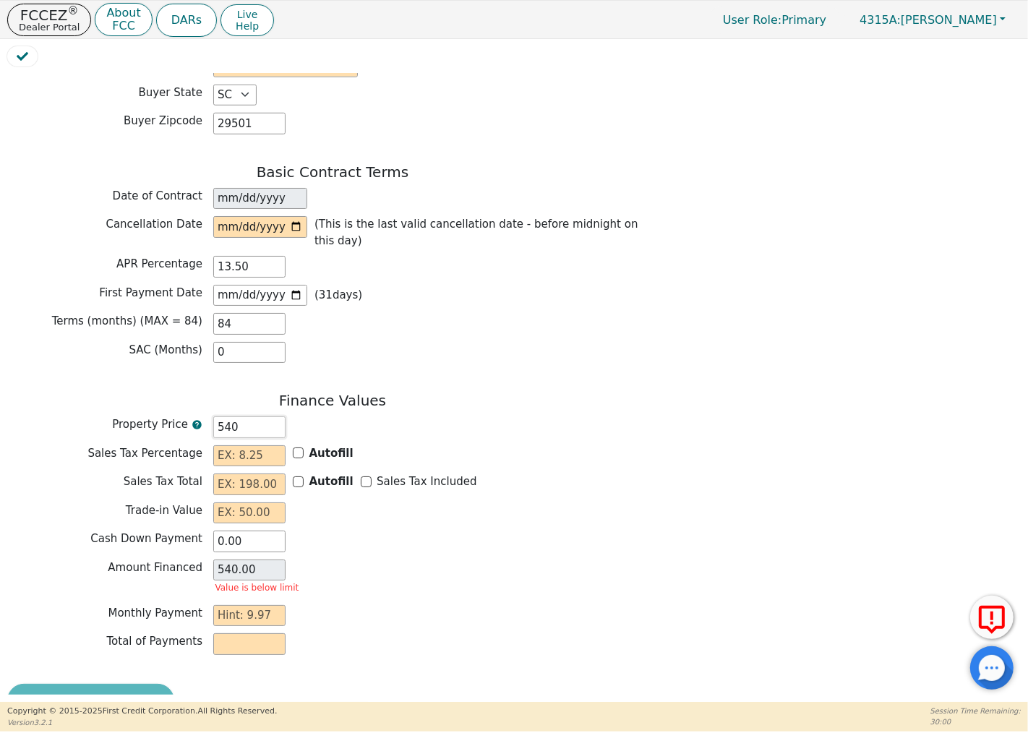
type input "5400"
type input "5400.00"
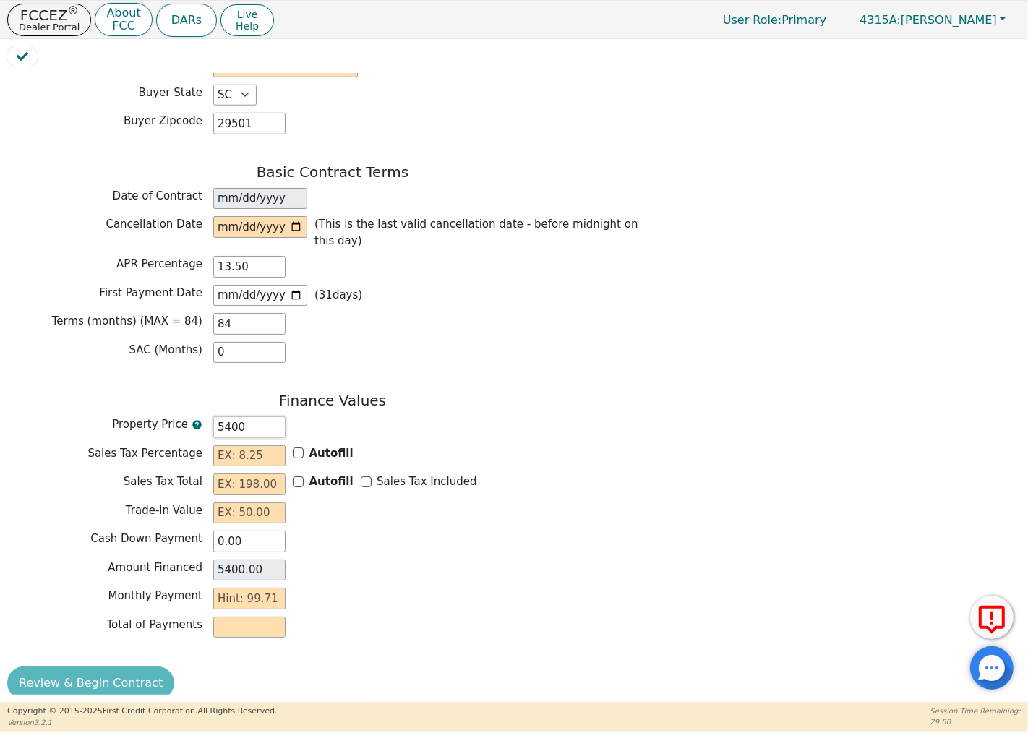
type input "540"
type input "540.00"
type input "54"
type input "54.00"
type input "5"
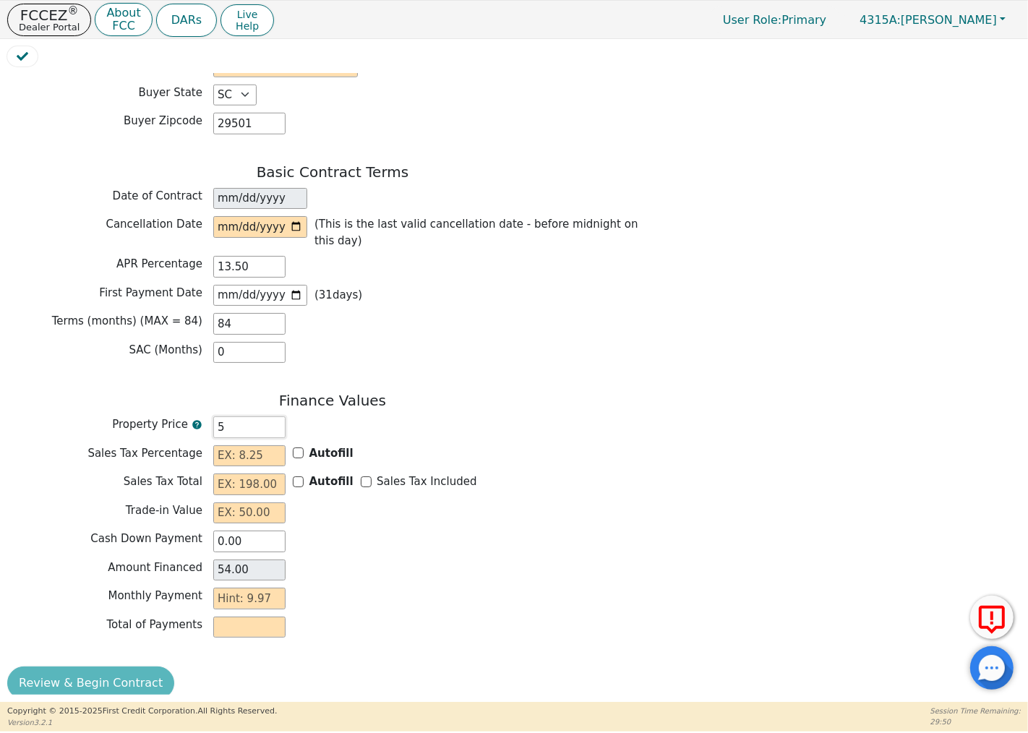
type input "5.00"
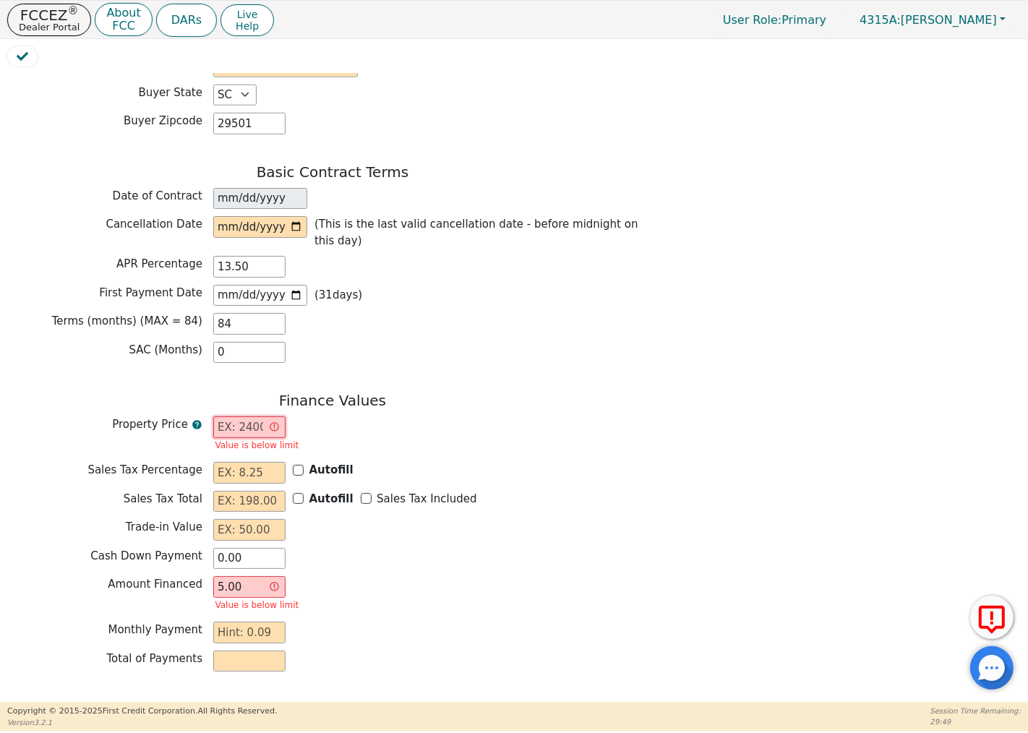
type input "0.00"
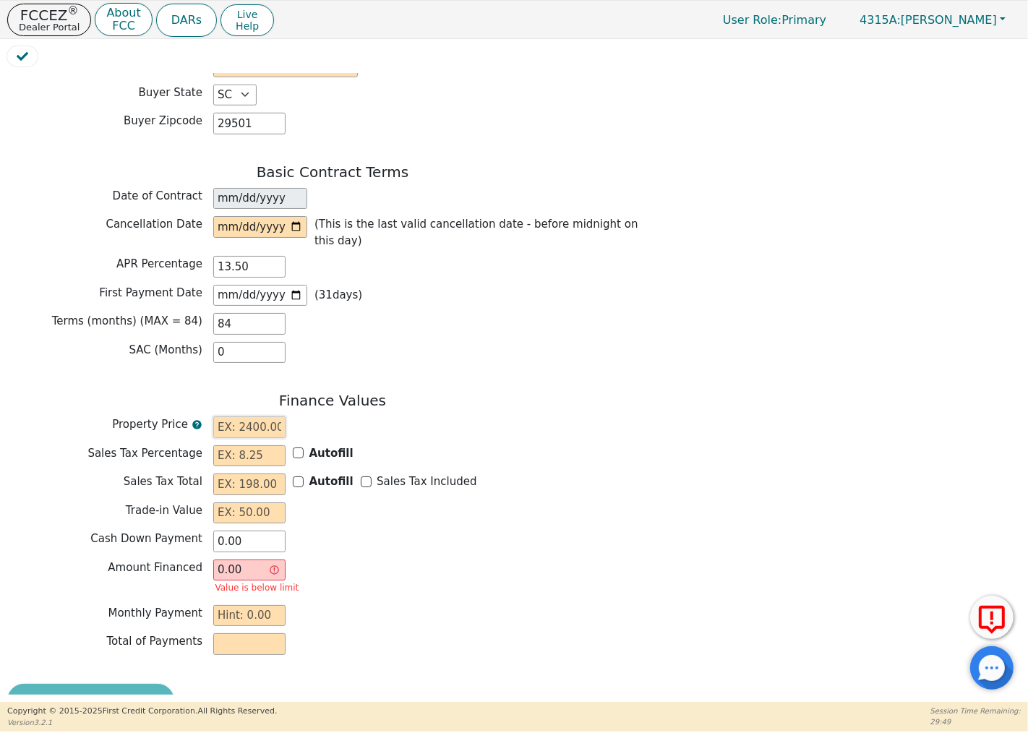
type input "4"
type input "4.00"
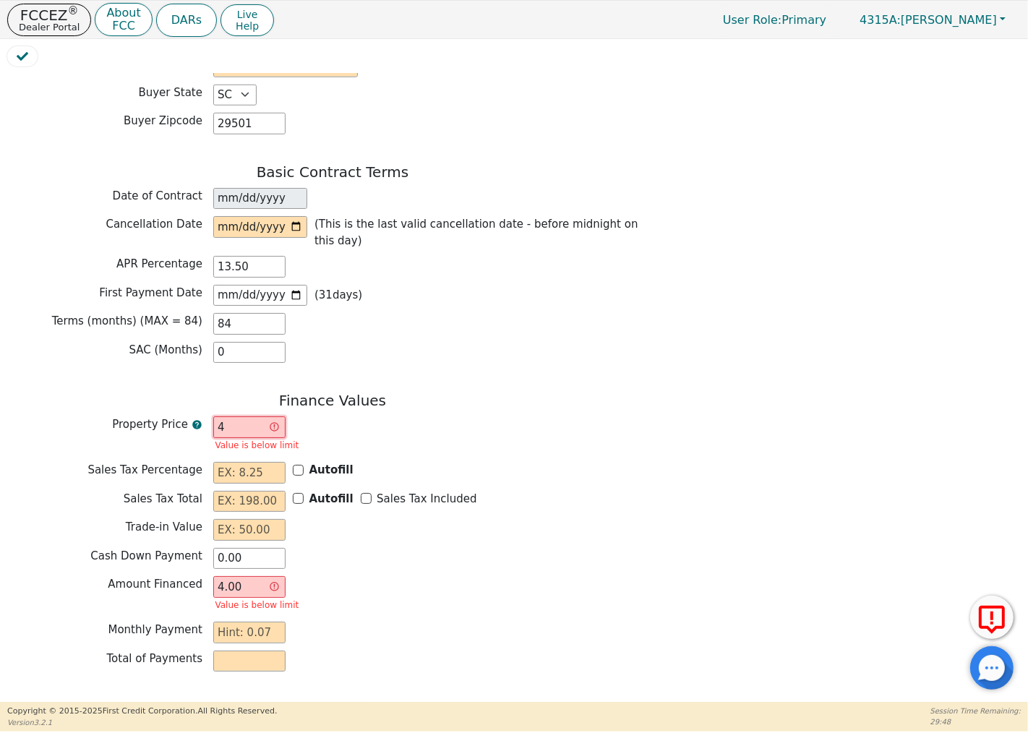
type input "40"
type input "40.00"
type input "400"
type input "400.00"
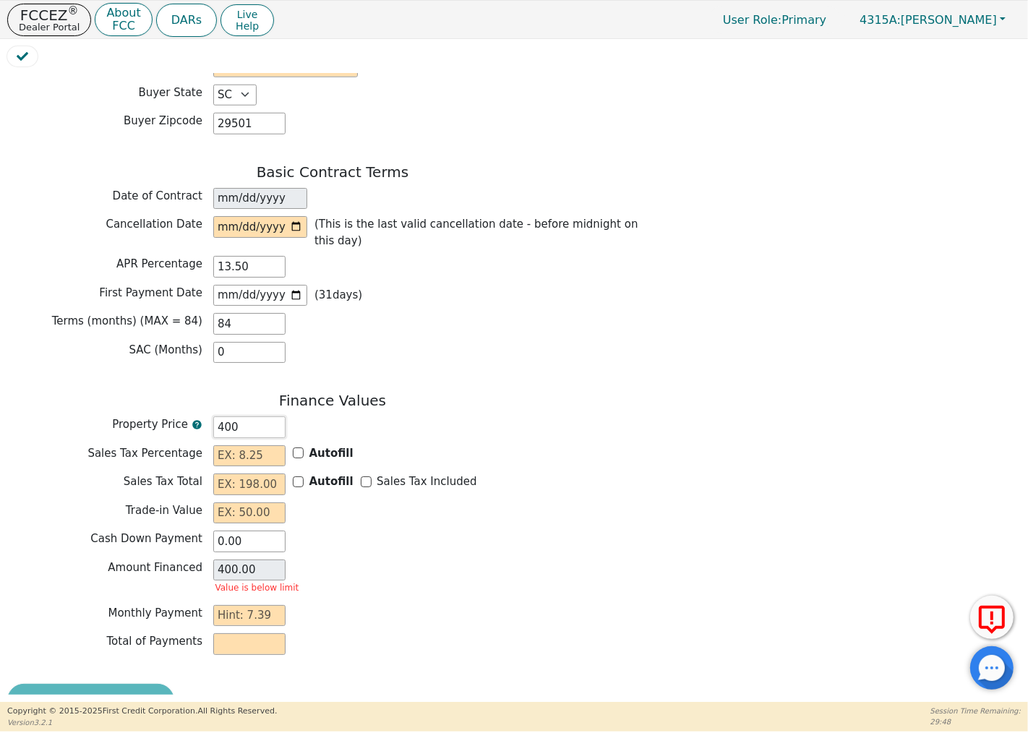
type input "4000"
type input "4000.00"
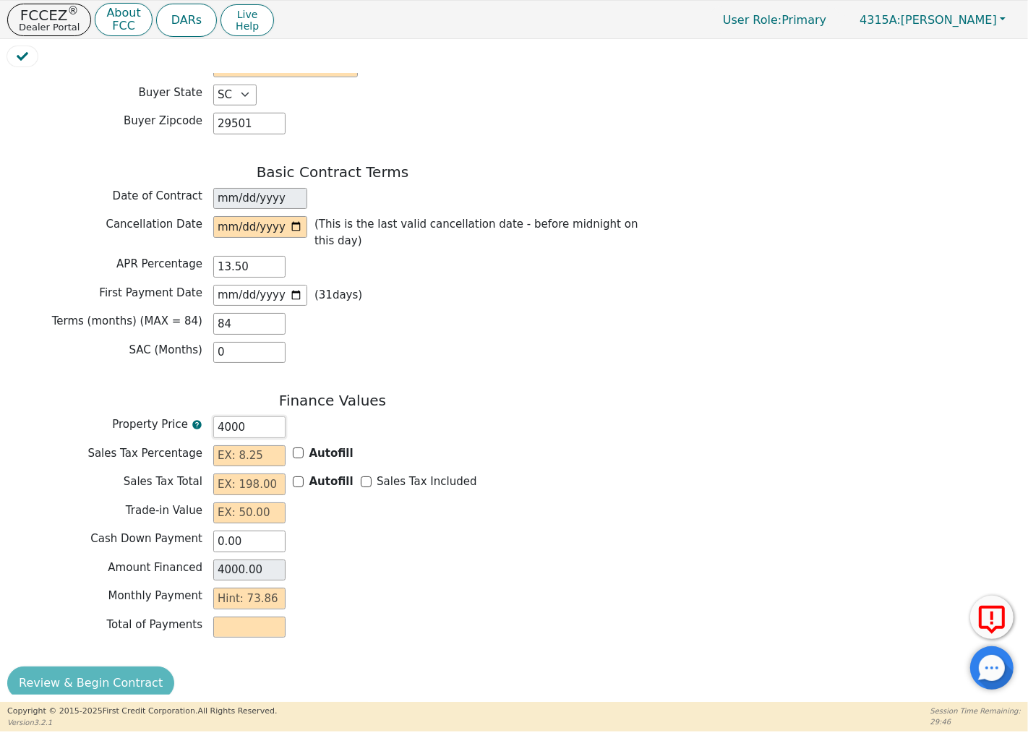
type input "400"
type input "400.00"
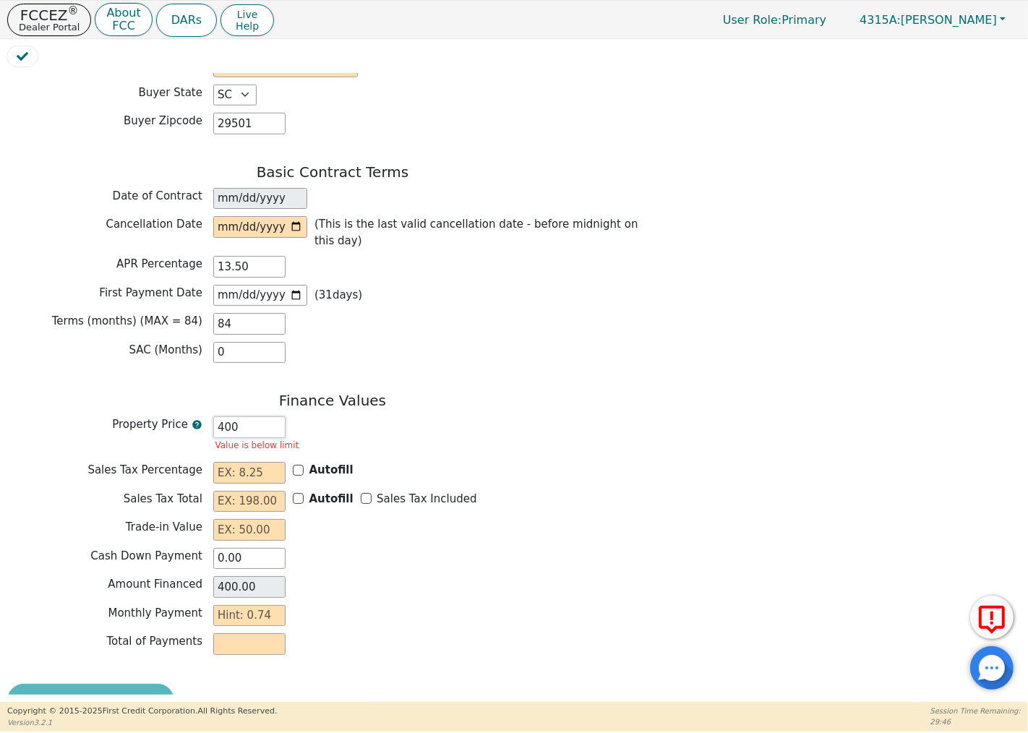
type input "40"
type input "40.00"
type input "4"
type input "4.00"
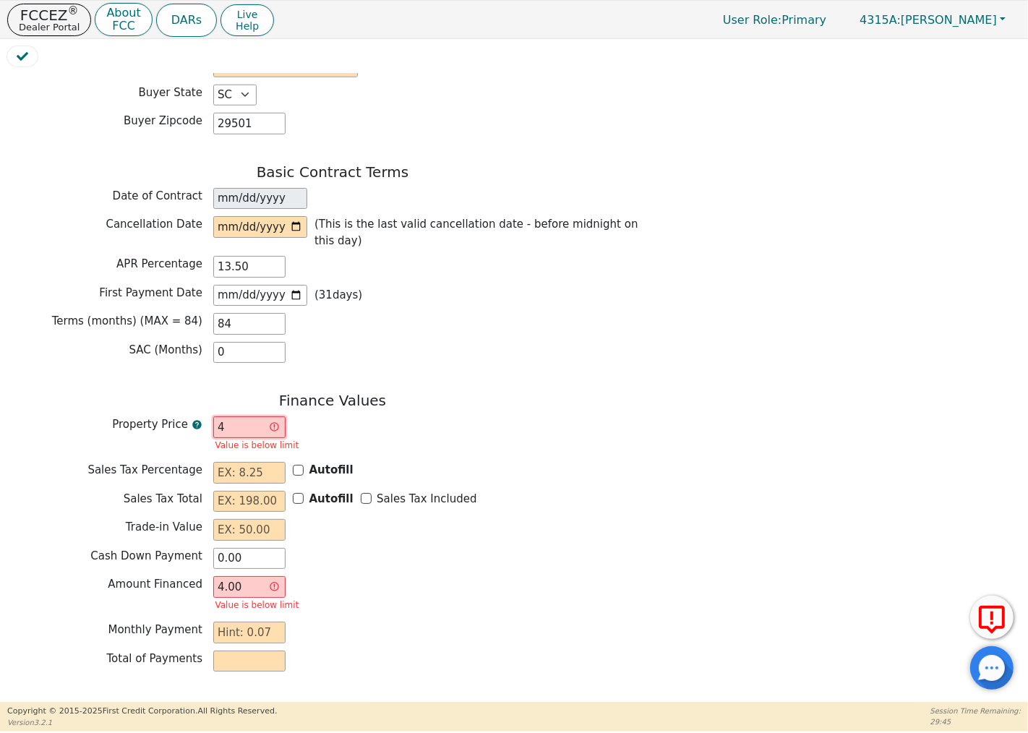
type input "44"
type input "44.00"
type input "440"
type input "440.00"
type input "4400"
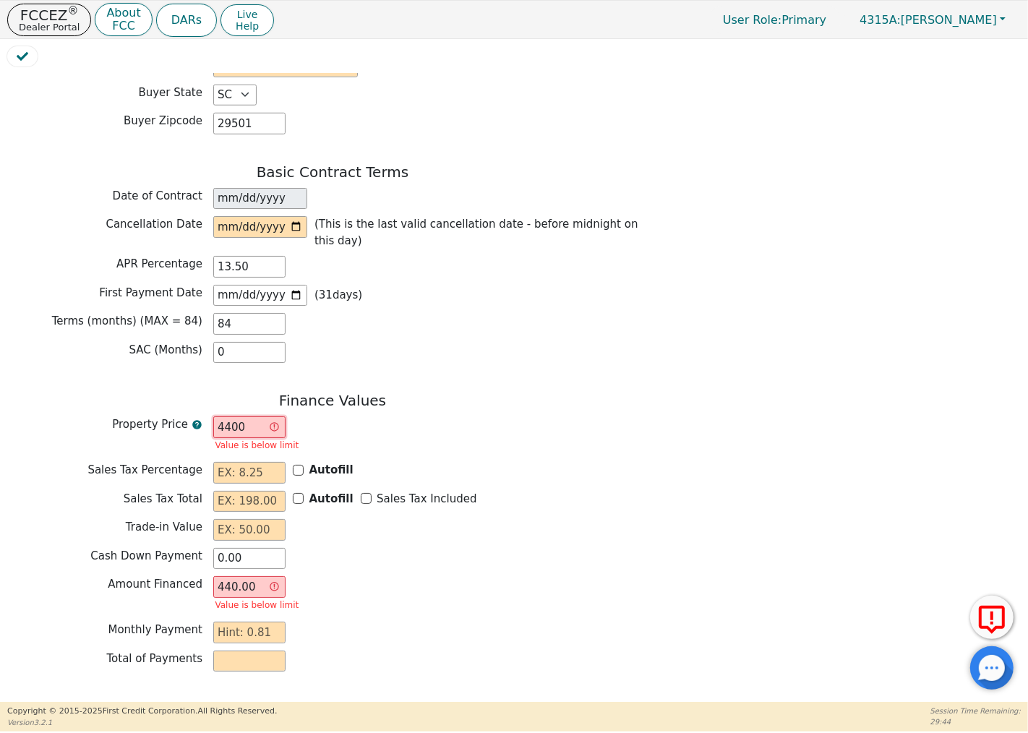
type input "4400.00"
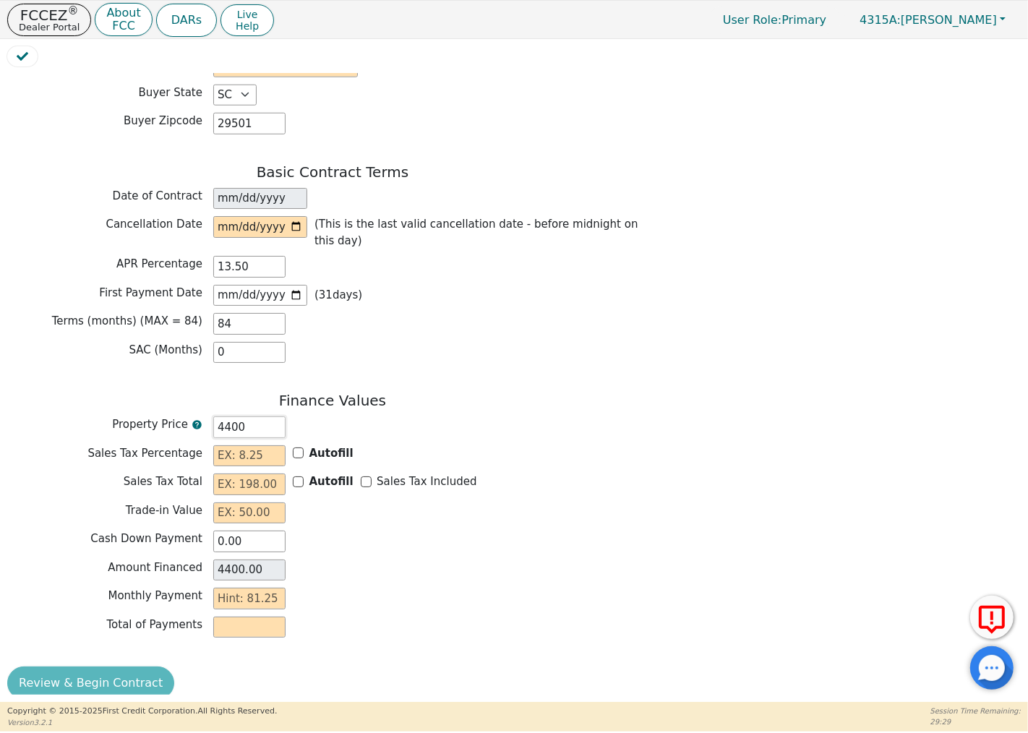
type input "440"
type input "440.00"
type input "44"
type input "44.00"
type input "4"
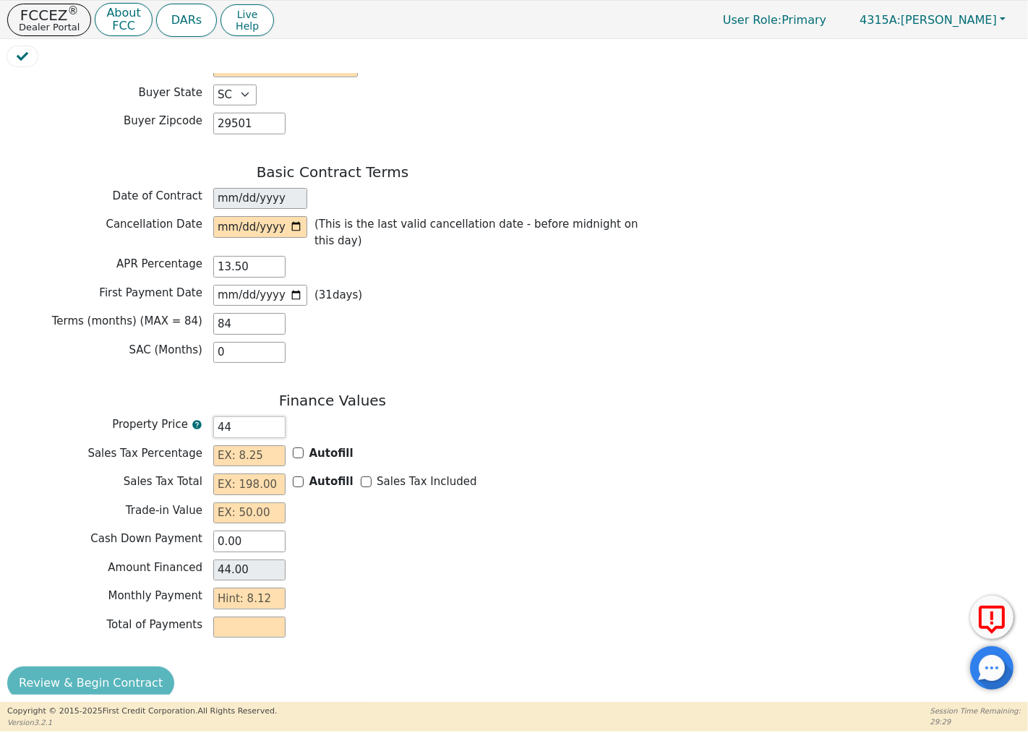
type input "4.00"
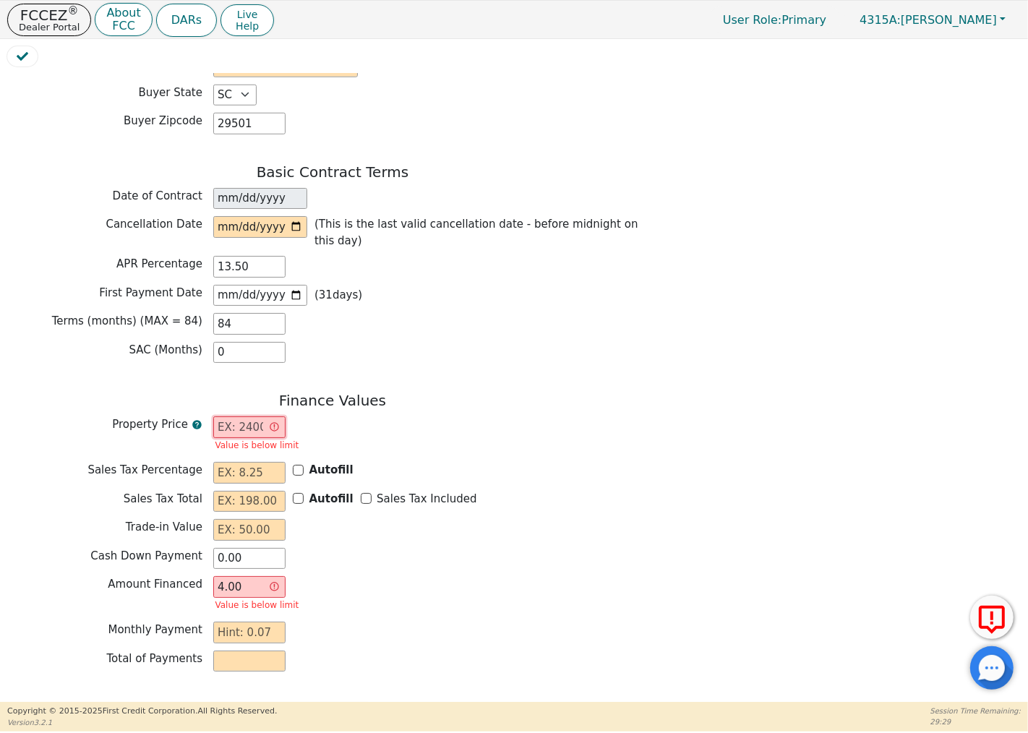
type input "0.00"
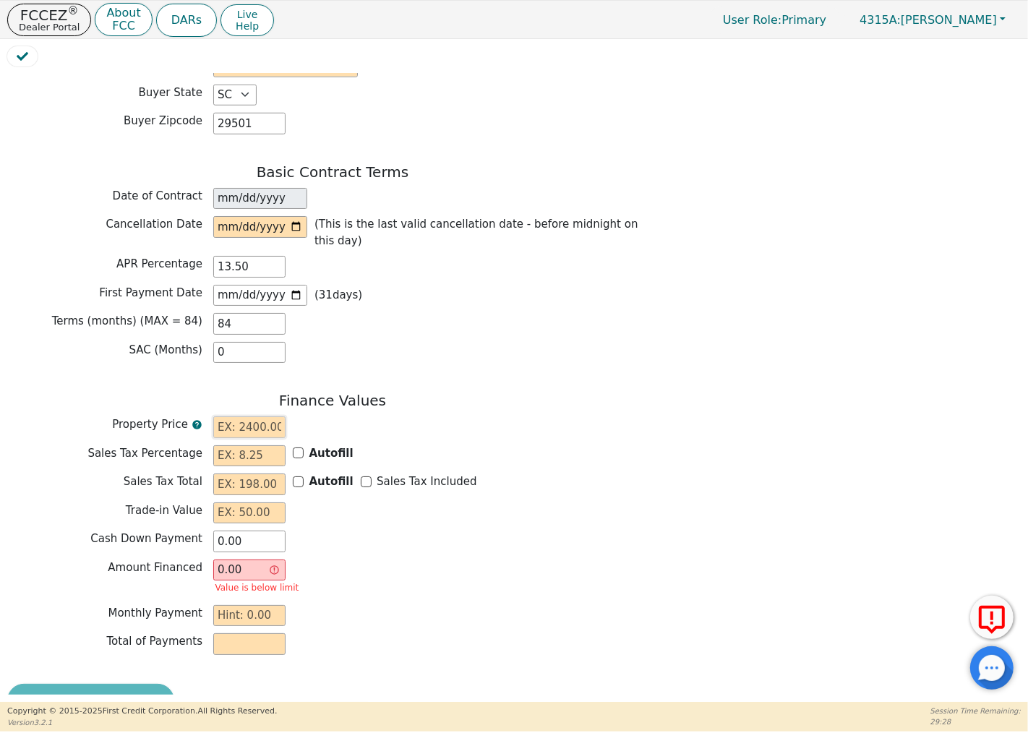
type input "9"
type input "9.00"
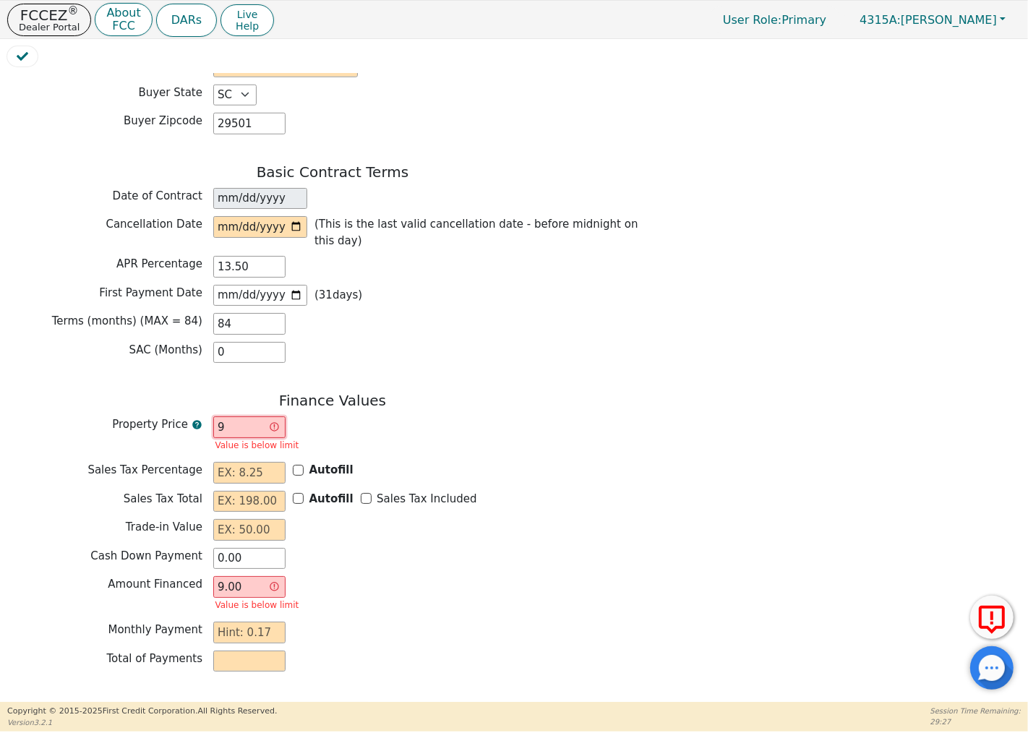
type input "92"
type input "92.00"
type input "920"
type input "920.00"
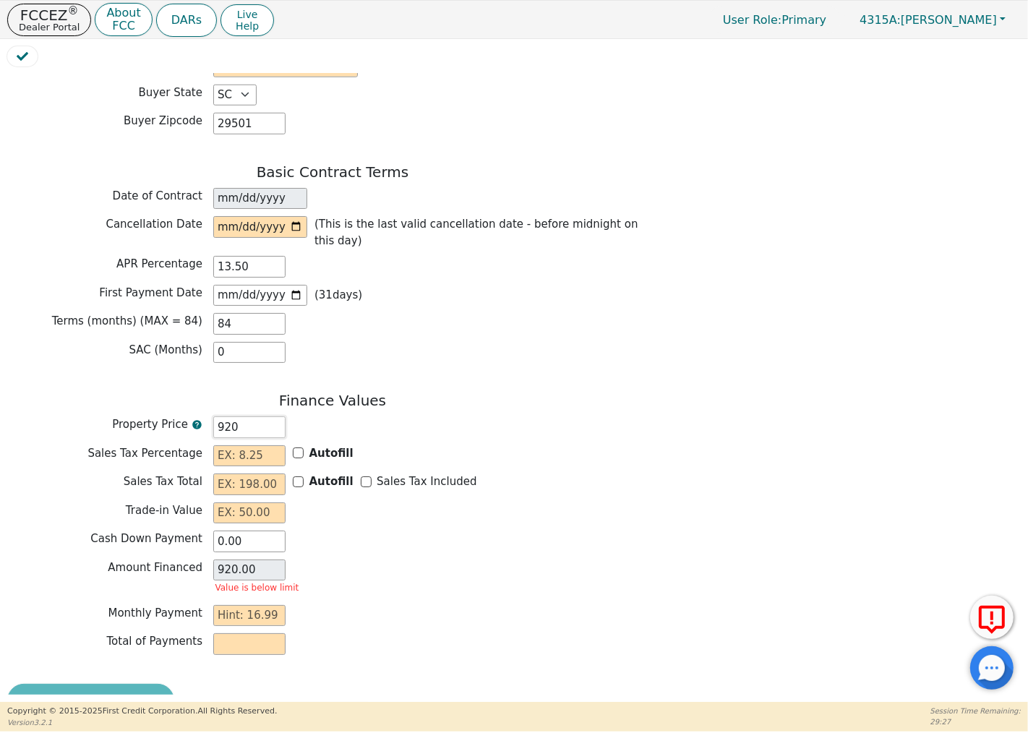
type input "9200"
type input "9200.00"
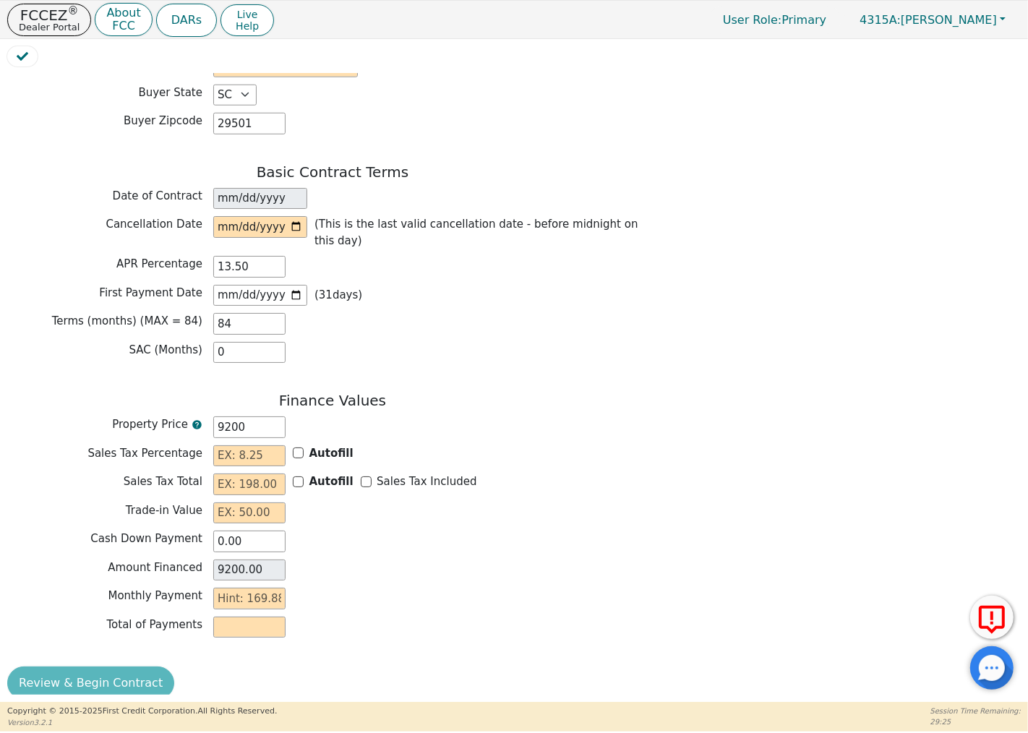
type input "9200.00"
click at [234, 616] on input "text" at bounding box center [249, 627] width 72 height 22
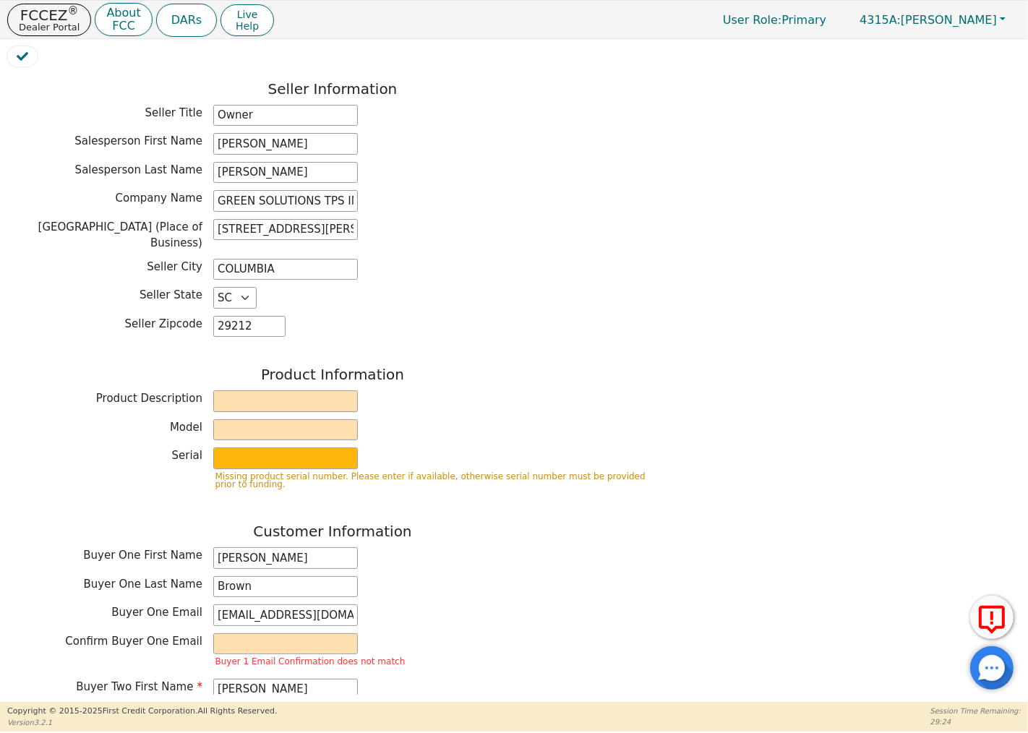
scroll to position [0, 0]
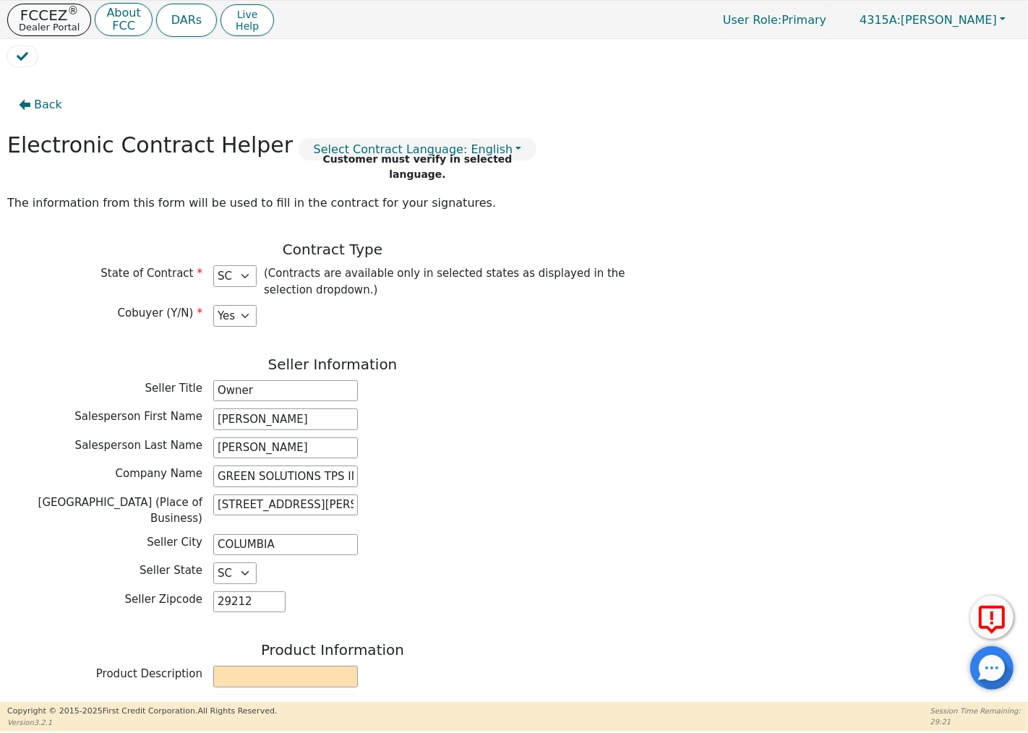
click at [20, 19] on p "FCCEZ ®" at bounding box center [49, 15] width 61 height 14
